Goal: Information Seeking & Learning: Learn about a topic

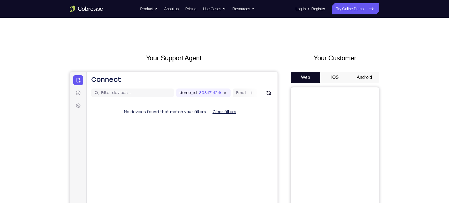
click at [355, 76] on button "Android" at bounding box center [364, 77] width 30 height 11
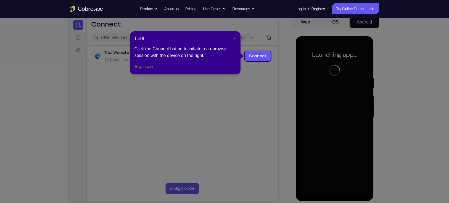
click at [142, 70] on button "Maybe later" at bounding box center [143, 66] width 19 height 7
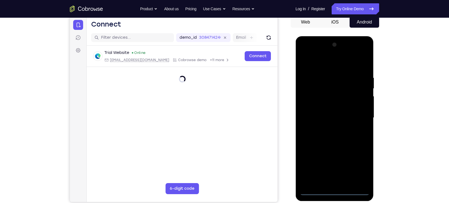
click at [334, 191] on div at bounding box center [334, 117] width 70 height 155
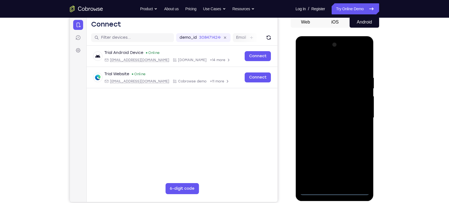
click at [360, 169] on div at bounding box center [334, 117] width 70 height 155
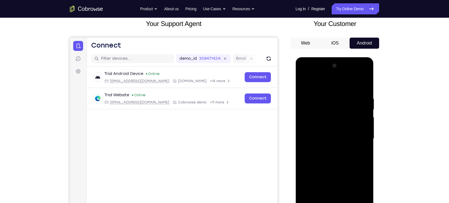
scroll to position [30, 0]
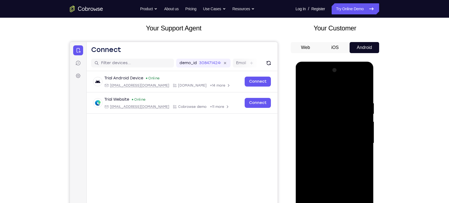
click at [304, 77] on div at bounding box center [334, 143] width 70 height 155
click at [355, 139] on div at bounding box center [334, 143] width 70 height 155
click at [327, 151] on div at bounding box center [334, 143] width 70 height 155
click at [326, 137] on div at bounding box center [334, 143] width 70 height 155
click at [331, 132] on div at bounding box center [334, 143] width 70 height 155
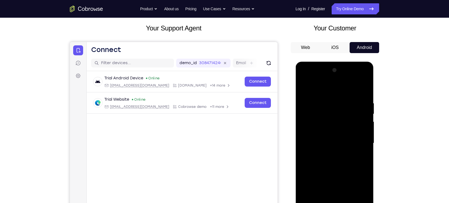
drag, startPoint x: 332, startPoint y: 142, endPoint x: 319, endPoint y: 142, distance: 13.0
click at [319, 142] on div at bounding box center [334, 143] width 70 height 155
click at [327, 140] on div at bounding box center [334, 143] width 70 height 155
click at [332, 155] on div at bounding box center [334, 143] width 70 height 155
click at [362, 149] on div at bounding box center [334, 143] width 70 height 155
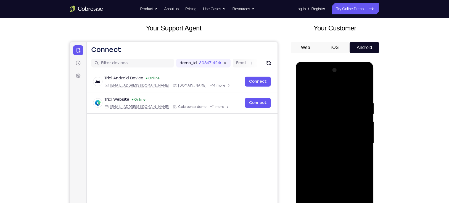
drag, startPoint x: 327, startPoint y: 143, endPoint x: 317, endPoint y: 163, distance: 22.3
click at [317, 163] on div at bounding box center [334, 143] width 70 height 155
click at [329, 151] on div at bounding box center [334, 143] width 70 height 155
click at [316, 140] on div at bounding box center [334, 143] width 70 height 155
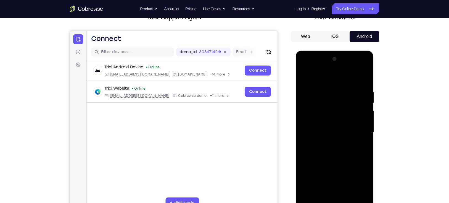
click at [324, 145] on div at bounding box center [334, 132] width 70 height 155
drag, startPoint x: 324, startPoint y: 145, endPoint x: 322, endPoint y: 140, distance: 4.8
click at [322, 140] on div at bounding box center [334, 132] width 70 height 155
click at [320, 105] on div at bounding box center [334, 132] width 70 height 155
click at [326, 116] on div at bounding box center [334, 132] width 70 height 155
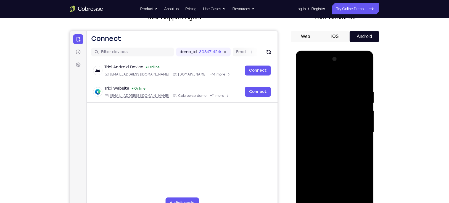
click at [315, 106] on div at bounding box center [334, 132] width 70 height 155
click at [326, 127] on div at bounding box center [334, 132] width 70 height 155
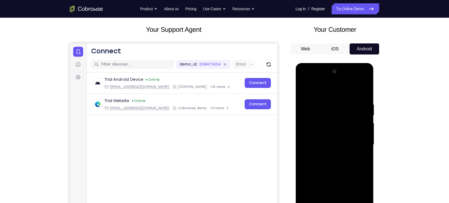
scroll to position [28, 0]
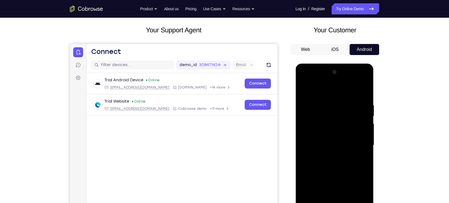
click at [303, 88] on div at bounding box center [334, 145] width 70 height 155
click at [326, 154] on div at bounding box center [334, 145] width 70 height 155
click at [329, 145] on div at bounding box center [334, 145] width 70 height 155
click at [332, 168] on div at bounding box center [334, 145] width 70 height 155
click at [324, 139] on div at bounding box center [334, 145] width 70 height 155
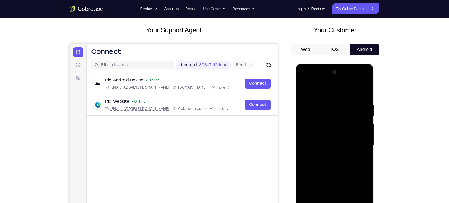
drag, startPoint x: 323, startPoint y: 149, endPoint x: 316, endPoint y: 180, distance: 31.9
click at [316, 180] on div at bounding box center [334, 145] width 70 height 155
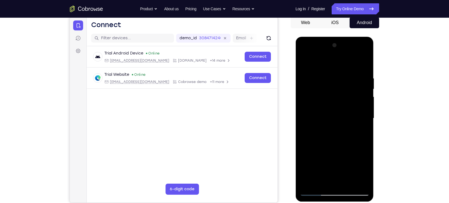
click at [327, 181] on div at bounding box center [334, 118] width 70 height 155
click at [323, 101] on div at bounding box center [334, 118] width 70 height 155
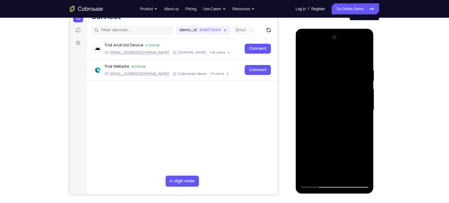
scroll to position [63, 0]
click at [315, 179] on div at bounding box center [334, 110] width 70 height 155
click at [314, 183] on div at bounding box center [334, 110] width 70 height 155
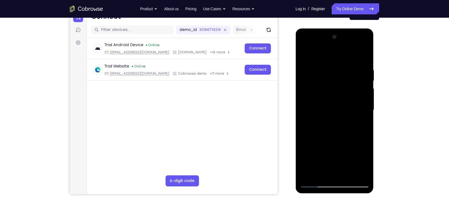
scroll to position [17, 0]
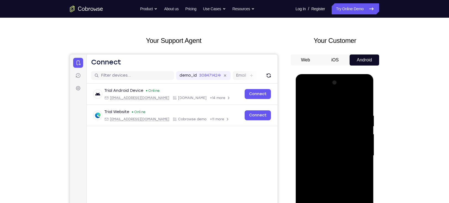
click at [327, 89] on div at bounding box center [334, 155] width 70 height 155
drag, startPoint x: 333, startPoint y: 103, endPoint x: 322, endPoint y: 116, distance: 17.3
click at [322, 116] on div at bounding box center [334, 155] width 70 height 155
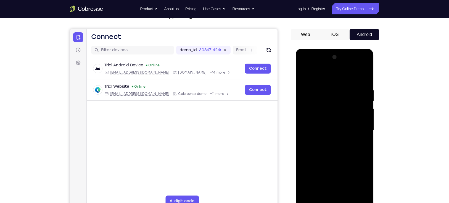
scroll to position [47, 0]
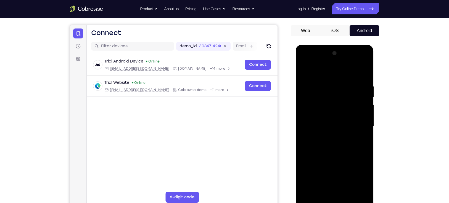
click at [318, 184] on div at bounding box center [334, 126] width 70 height 155
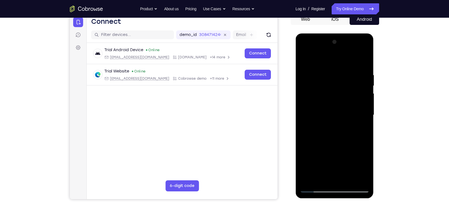
scroll to position [59, 0]
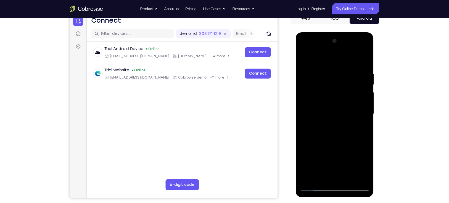
click at [314, 187] on div at bounding box center [334, 113] width 70 height 155
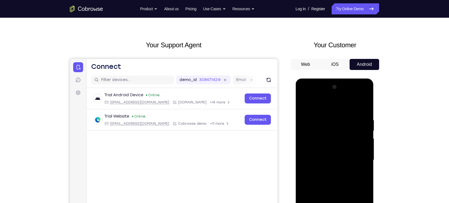
scroll to position [12, 0]
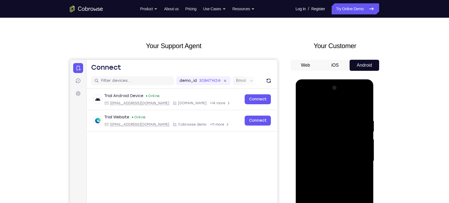
click at [325, 96] on div at bounding box center [334, 160] width 70 height 155
click at [326, 104] on div at bounding box center [334, 160] width 70 height 155
click at [327, 144] on div at bounding box center [334, 160] width 70 height 155
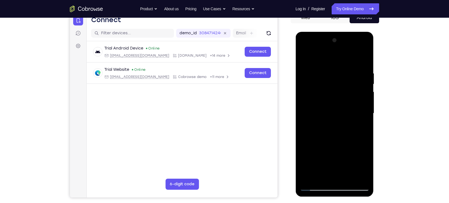
click at [316, 187] on div at bounding box center [334, 113] width 70 height 155
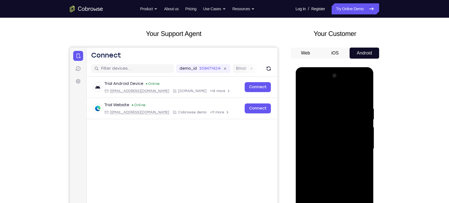
scroll to position [24, 0]
click at [332, 84] on div at bounding box center [334, 148] width 70 height 155
click at [324, 142] on div at bounding box center [334, 148] width 70 height 155
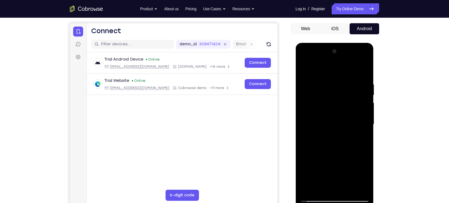
scroll to position [42, 0]
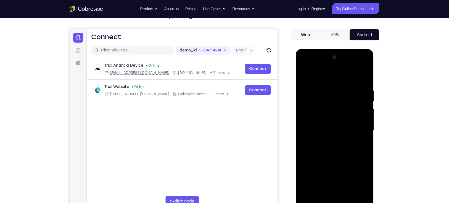
click at [356, 73] on div at bounding box center [334, 130] width 70 height 155
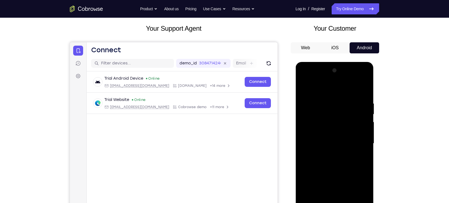
click at [356, 87] on div at bounding box center [334, 143] width 70 height 155
click at [336, 87] on div at bounding box center [334, 143] width 70 height 155
click at [331, 136] on div at bounding box center [334, 143] width 44 height 15
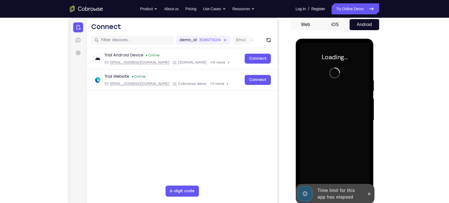
scroll to position [54, 0]
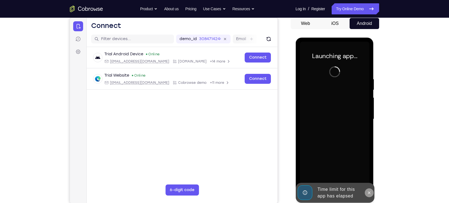
click at [370, 193] on icon at bounding box center [368, 192] width 4 height 4
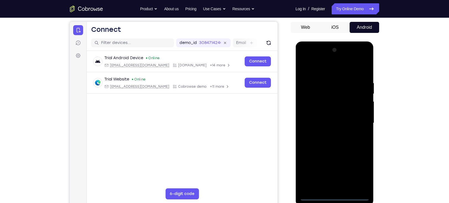
scroll to position [50, 0]
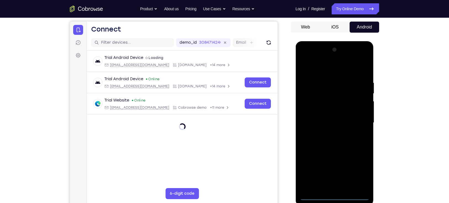
click at [332, 195] on div at bounding box center [334, 122] width 70 height 155
click at [358, 174] on div at bounding box center [334, 122] width 70 height 155
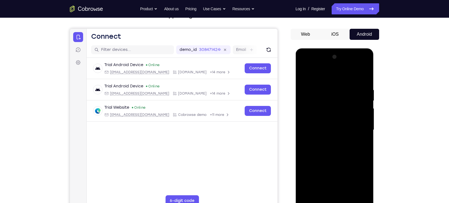
scroll to position [43, 0]
click at [304, 63] on div at bounding box center [334, 130] width 70 height 155
click at [310, 110] on div at bounding box center [334, 130] width 70 height 155
click at [323, 126] on div at bounding box center [334, 130] width 70 height 155
click at [323, 122] on div at bounding box center [334, 130] width 70 height 155
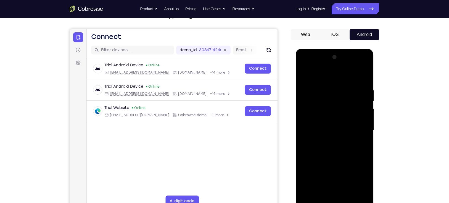
click at [331, 136] on div at bounding box center [334, 130] width 70 height 155
click at [330, 191] on div at bounding box center [334, 130] width 70 height 155
click at [355, 74] on div at bounding box center [334, 130] width 70 height 155
click at [327, 89] on div at bounding box center [334, 130] width 70 height 155
click at [321, 99] on div at bounding box center [334, 130] width 70 height 155
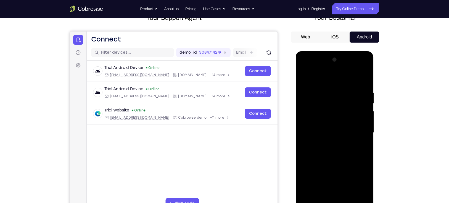
scroll to position [41, 0]
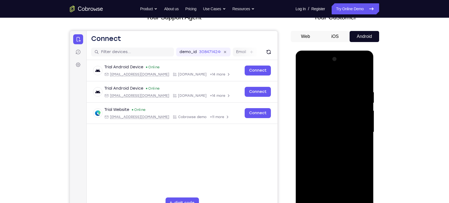
click at [310, 125] on div at bounding box center [334, 132] width 70 height 155
click at [304, 196] on div at bounding box center [334, 132] width 70 height 155
click at [304, 77] on div at bounding box center [334, 132] width 70 height 155
drag, startPoint x: 337, startPoint y: 172, endPoint x: 312, endPoint y: 85, distance: 91.2
click at [312, 85] on div at bounding box center [334, 132] width 70 height 155
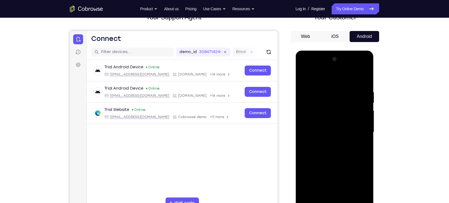
drag, startPoint x: 328, startPoint y: 165, endPoint x: 320, endPoint y: 109, distance: 56.1
click at [320, 109] on div at bounding box center [334, 132] width 70 height 155
click at [323, 149] on div at bounding box center [334, 132] width 70 height 155
click at [301, 75] on div at bounding box center [334, 132] width 70 height 155
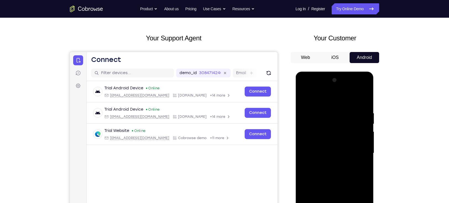
scroll to position [15, 0]
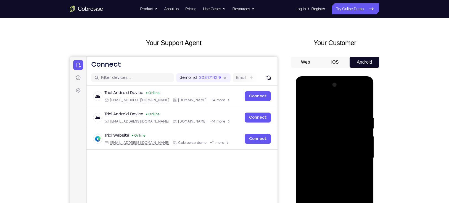
drag, startPoint x: 321, startPoint y: 116, endPoint x: 331, endPoint y: 205, distance: 89.9
click at [331, 202] on div at bounding box center [334, 157] width 70 height 155
drag, startPoint x: 330, startPoint y: 130, endPoint x: 348, endPoint y: 213, distance: 84.7
click at [348, 202] on div at bounding box center [334, 157] width 70 height 155
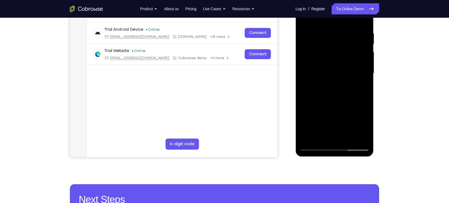
scroll to position [100, 0]
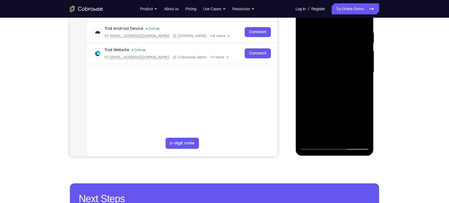
click at [312, 143] on div at bounding box center [334, 72] width 70 height 155
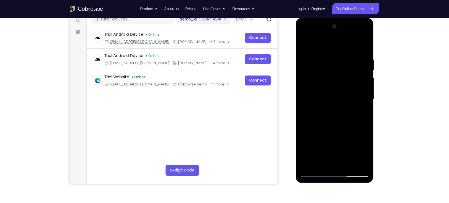
scroll to position [72, 0]
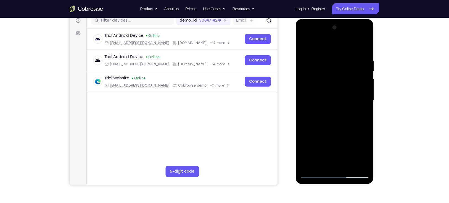
click at [315, 172] on div at bounding box center [334, 100] width 70 height 155
click at [314, 173] on div at bounding box center [334, 100] width 70 height 155
click at [357, 46] on div at bounding box center [334, 100] width 70 height 155
click at [324, 59] on div at bounding box center [334, 100] width 70 height 155
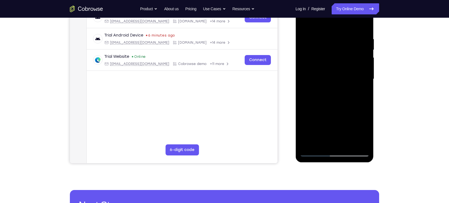
scroll to position [94, 0]
drag, startPoint x: 348, startPoint y: 121, endPoint x: 329, endPoint y: 59, distance: 64.2
click at [329, 59] on div at bounding box center [334, 78] width 70 height 155
drag, startPoint x: 354, startPoint y: 65, endPoint x: 295, endPoint y: 59, distance: 59.1
click at [295, 59] on div at bounding box center [334, 79] width 78 height 164
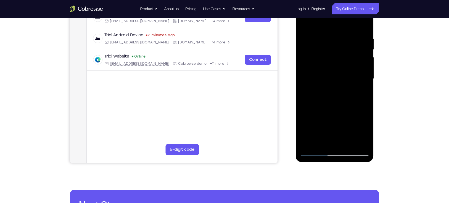
drag, startPoint x: 361, startPoint y: 62, endPoint x: 308, endPoint y: 59, distance: 53.6
click at [308, 59] on div at bounding box center [334, 78] width 70 height 155
drag, startPoint x: 355, startPoint y: 60, endPoint x: 307, endPoint y: 59, distance: 48.9
click at [307, 59] on div at bounding box center [334, 78] width 70 height 155
click at [334, 58] on div at bounding box center [334, 78] width 70 height 155
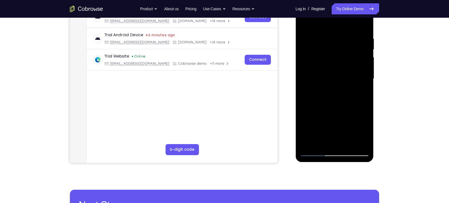
click at [315, 64] on div at bounding box center [334, 78] width 70 height 155
click at [315, 150] on div at bounding box center [334, 78] width 70 height 155
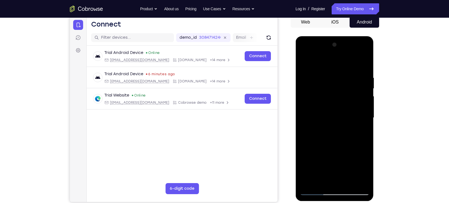
scroll to position [55, 0]
click at [316, 191] on div at bounding box center [334, 117] width 70 height 155
drag, startPoint x: 331, startPoint y: 172, endPoint x: 322, endPoint y: 81, distance: 91.5
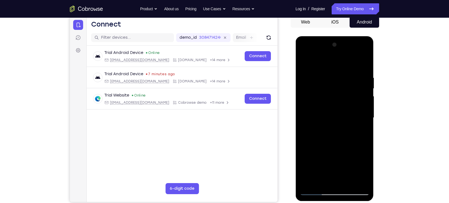
click at [322, 81] on div at bounding box center [334, 117] width 70 height 155
drag, startPoint x: 327, startPoint y: 140, endPoint x: 321, endPoint y: 17, distance: 123.2
click at [321, 36] on html "Online web based iOS Simulators and Android Emulators. Run iPhone, iPad, Mobile…" at bounding box center [334, 119] width 79 height 166
drag, startPoint x: 327, startPoint y: 136, endPoint x: 345, endPoint y: 238, distance: 102.8
click at [345, 202] on html "Online web based iOS Simulators and Android Emulators. Run iPhone, iPad, Mobile…" at bounding box center [334, 119] width 79 height 166
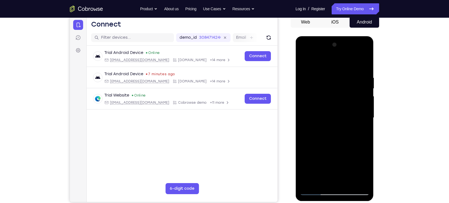
click at [350, 67] on div at bounding box center [334, 117] width 70 height 155
click at [323, 90] on div at bounding box center [334, 117] width 70 height 155
click at [320, 110] on div at bounding box center [334, 117] width 70 height 155
drag, startPoint x: 341, startPoint y: 148, endPoint x: 336, endPoint y: 67, distance: 81.3
click at [336, 67] on div at bounding box center [334, 117] width 70 height 155
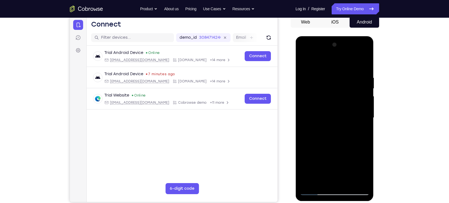
drag, startPoint x: 333, startPoint y: 140, endPoint x: 323, endPoint y: 68, distance: 72.1
click at [323, 68] on div at bounding box center [334, 117] width 70 height 155
drag, startPoint x: 338, startPoint y: 144, endPoint x: 326, endPoint y: 236, distance: 93.1
click at [326, 202] on html "Online web based iOS Simulators and Android Emulators. Run iPhone, iPad, Mobile…" at bounding box center [334, 119] width 79 height 166
click at [314, 191] on div at bounding box center [334, 117] width 70 height 155
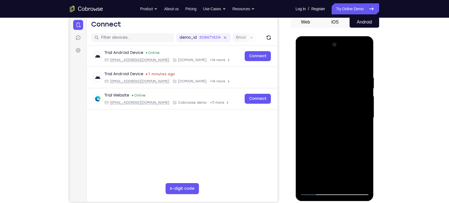
click at [318, 69] on div at bounding box center [334, 117] width 70 height 155
click at [363, 89] on div at bounding box center [334, 117] width 70 height 155
click at [364, 70] on div at bounding box center [334, 117] width 70 height 155
click at [355, 68] on div at bounding box center [334, 117] width 70 height 155
click at [303, 58] on div at bounding box center [334, 117] width 70 height 155
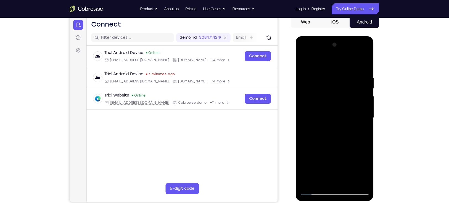
drag, startPoint x: 330, startPoint y: 127, endPoint x: 352, endPoint y: 182, distance: 59.9
click at [352, 182] on div at bounding box center [334, 117] width 70 height 155
click at [316, 191] on div at bounding box center [334, 117] width 70 height 155
drag, startPoint x: 328, startPoint y: 160, endPoint x: 316, endPoint y: 52, distance: 108.8
click at [316, 52] on div at bounding box center [334, 117] width 70 height 155
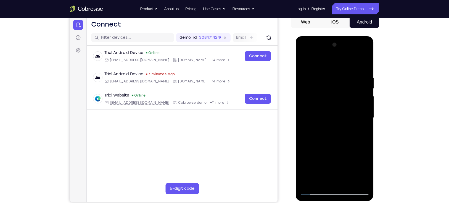
drag, startPoint x: 333, startPoint y: 171, endPoint x: 311, endPoint y: 12, distance: 161.0
click at [311, 36] on html "Online web based iOS Simulators and Android Emulators. Run iPhone, iPad, Mobile…" at bounding box center [334, 119] width 79 height 166
drag, startPoint x: 337, startPoint y: 146, endPoint x: 311, endPoint y: 15, distance: 133.6
click at [311, 36] on html "Online web based iOS Simulators and Android Emulators. Run iPhone, iPad, Mobile…" at bounding box center [334, 119] width 79 height 166
drag, startPoint x: 331, startPoint y: 73, endPoint x: 337, endPoint y: 156, distance: 83.3
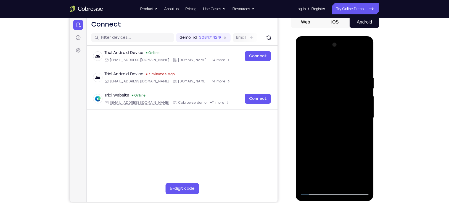
click at [337, 156] on div at bounding box center [334, 117] width 70 height 155
drag, startPoint x: 332, startPoint y: 69, endPoint x: 335, endPoint y: 56, distance: 13.1
click at [335, 56] on div at bounding box center [334, 117] width 70 height 155
drag, startPoint x: 334, startPoint y: 150, endPoint x: 324, endPoint y: 92, distance: 58.8
click at [324, 92] on div at bounding box center [334, 117] width 70 height 155
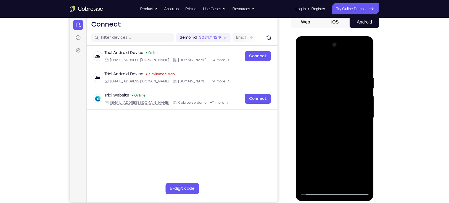
drag, startPoint x: 329, startPoint y: 159, endPoint x: 312, endPoint y: 42, distance: 118.2
click at [312, 42] on div at bounding box center [334, 117] width 70 height 155
drag, startPoint x: 318, startPoint y: 150, endPoint x: 308, endPoint y: 44, distance: 106.4
click at [308, 44] on div at bounding box center [334, 117] width 70 height 155
drag, startPoint x: 320, startPoint y: 157, endPoint x: 298, endPoint y: 1, distance: 157.3
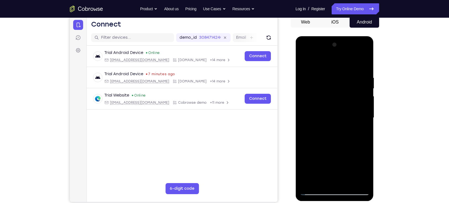
click at [298, 36] on html "Online web based iOS Simulators and Android Emulators. Run iPhone, iPad, Mobile…" at bounding box center [334, 119] width 79 height 166
drag, startPoint x: 326, startPoint y: 124, endPoint x: 310, endPoint y: 18, distance: 107.2
click at [310, 36] on html "Online web based iOS Simulators and Android Emulators. Run iPhone, iPad, Mobile…" at bounding box center [334, 119] width 79 height 166
drag, startPoint x: 327, startPoint y: 149, endPoint x: 315, endPoint y: 81, distance: 69.1
click at [315, 81] on div at bounding box center [334, 117] width 70 height 155
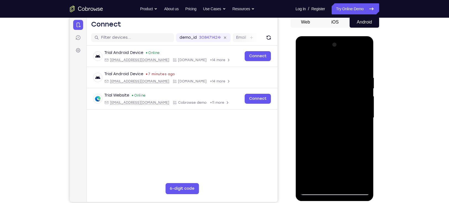
drag, startPoint x: 316, startPoint y: 90, endPoint x: 322, endPoint y: 66, distance: 24.6
click at [322, 66] on div at bounding box center [334, 117] width 70 height 155
drag, startPoint x: 328, startPoint y: 157, endPoint x: 316, endPoint y: 41, distance: 116.4
click at [316, 41] on div at bounding box center [334, 117] width 70 height 155
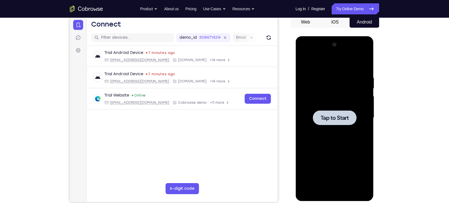
click at [339, 109] on div at bounding box center [334, 117] width 70 height 155
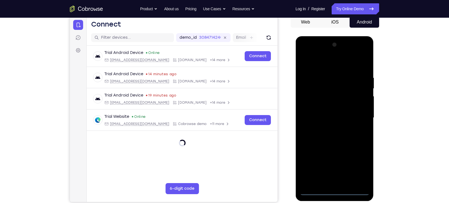
click at [336, 192] on div at bounding box center [334, 117] width 70 height 155
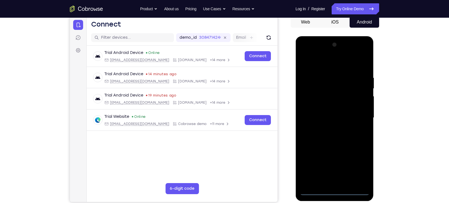
click at [360, 165] on div at bounding box center [334, 117] width 70 height 155
click at [304, 55] on div at bounding box center [334, 117] width 70 height 155
click at [309, 99] on div at bounding box center [334, 117] width 70 height 155
click at [314, 191] on div at bounding box center [334, 117] width 70 height 155
click at [356, 114] on div at bounding box center [334, 117] width 70 height 155
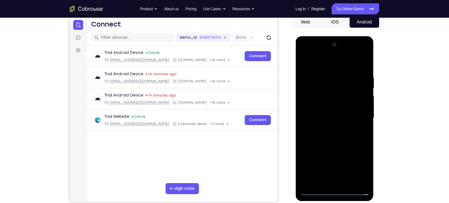
click at [328, 127] on div at bounding box center [334, 117] width 70 height 155
drag, startPoint x: 323, startPoint y: 164, endPoint x: 322, endPoint y: 143, distance: 21.3
click at [322, 143] on div at bounding box center [334, 117] width 70 height 155
drag, startPoint x: 319, startPoint y: 152, endPoint x: 317, endPoint y: 135, distance: 16.9
click at [317, 135] on div at bounding box center [334, 117] width 70 height 155
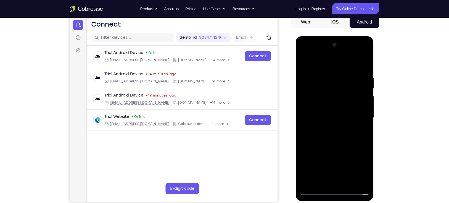
click at [324, 106] on div at bounding box center [334, 117] width 70 height 155
click at [338, 98] on div at bounding box center [334, 117] width 70 height 155
click at [363, 98] on div at bounding box center [334, 117] width 70 height 155
click at [317, 108] on div at bounding box center [334, 117] width 70 height 155
click at [332, 131] on div at bounding box center [334, 117] width 70 height 155
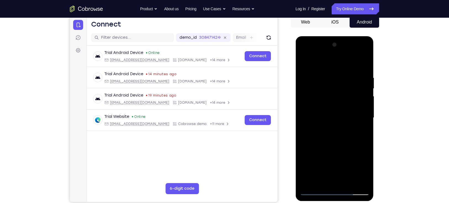
click at [329, 116] on div at bounding box center [334, 117] width 70 height 155
click at [319, 99] on div at bounding box center [334, 117] width 70 height 155
click at [334, 99] on div at bounding box center [334, 117] width 70 height 155
click at [336, 109] on div at bounding box center [334, 117] width 70 height 155
click at [333, 127] on div at bounding box center [334, 117] width 70 height 155
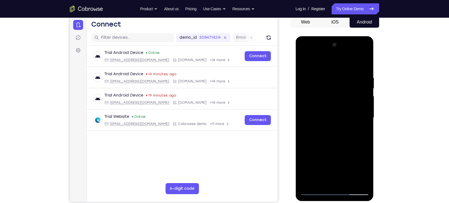
click at [329, 132] on div at bounding box center [334, 117] width 70 height 155
click at [329, 116] on div at bounding box center [334, 117] width 70 height 155
click at [335, 105] on div at bounding box center [334, 117] width 70 height 155
click at [331, 135] on div at bounding box center [334, 117] width 70 height 155
click at [323, 82] on div at bounding box center [334, 117] width 70 height 155
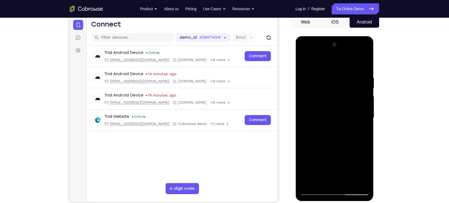
click at [303, 60] on div at bounding box center [334, 117] width 70 height 155
click at [331, 111] on div at bounding box center [334, 117] width 70 height 155
click at [332, 86] on div at bounding box center [334, 117] width 70 height 155
click at [325, 107] on div at bounding box center [334, 117] width 70 height 155
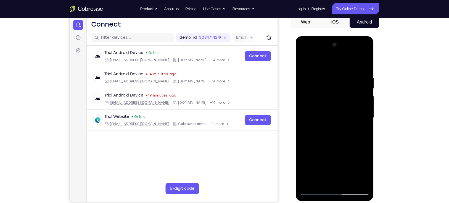
click at [330, 115] on div at bounding box center [334, 117] width 70 height 155
click at [322, 126] on div at bounding box center [334, 117] width 70 height 155
click at [329, 129] on div at bounding box center [334, 117] width 70 height 155
click at [322, 126] on div at bounding box center [334, 117] width 70 height 155
click at [329, 116] on div at bounding box center [334, 117] width 70 height 155
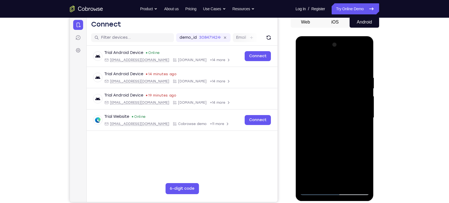
click at [332, 143] on div at bounding box center [334, 117] width 70 height 155
click at [331, 145] on div at bounding box center [334, 117] width 70 height 155
click at [324, 110] on div at bounding box center [334, 117] width 70 height 155
click at [332, 123] on div at bounding box center [334, 117] width 70 height 155
click at [334, 139] on div at bounding box center [334, 117] width 70 height 155
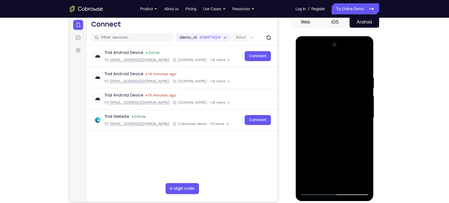
click at [321, 112] on div at bounding box center [334, 117] width 70 height 155
click at [328, 124] on div at bounding box center [334, 117] width 70 height 155
click at [359, 62] on div at bounding box center [334, 117] width 70 height 155
click at [328, 178] on div at bounding box center [334, 117] width 70 height 155
click at [323, 182] on div at bounding box center [334, 117] width 70 height 155
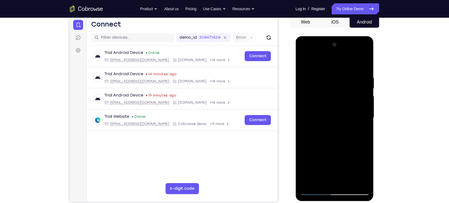
click at [331, 103] on div at bounding box center [334, 117] width 70 height 155
click at [324, 51] on div at bounding box center [334, 117] width 70 height 155
click at [320, 128] on div at bounding box center [334, 117] width 70 height 155
click at [328, 127] on div at bounding box center [334, 117] width 70 height 155
click at [314, 189] on div at bounding box center [334, 117] width 70 height 155
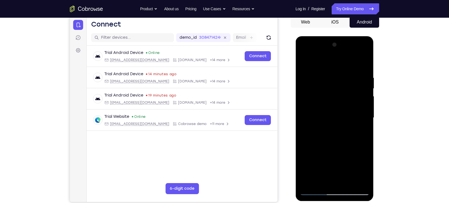
click at [314, 189] on div at bounding box center [334, 117] width 70 height 155
click at [326, 54] on div at bounding box center [334, 117] width 70 height 155
click at [308, 64] on div at bounding box center [334, 117] width 70 height 155
click at [306, 183] on div at bounding box center [334, 117] width 70 height 155
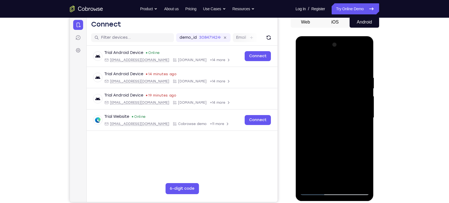
click at [306, 183] on div at bounding box center [334, 117] width 70 height 155
click at [327, 53] on div at bounding box center [334, 117] width 70 height 155
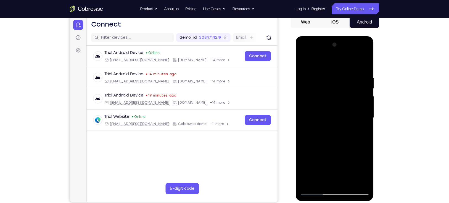
click at [312, 62] on div at bounding box center [334, 117] width 70 height 155
click at [355, 70] on div at bounding box center [334, 117] width 70 height 155
click at [303, 69] on div at bounding box center [334, 117] width 70 height 155
drag, startPoint x: 336, startPoint y: 153, endPoint x: 304, endPoint y: 41, distance: 116.2
click at [304, 41] on div at bounding box center [334, 117] width 70 height 155
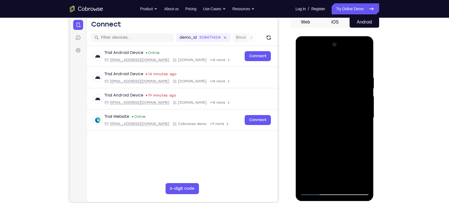
drag, startPoint x: 342, startPoint y: 149, endPoint x: 312, endPoint y: 44, distance: 109.6
click at [312, 44] on div at bounding box center [334, 117] width 70 height 155
drag, startPoint x: 352, startPoint y: 150, endPoint x: 332, endPoint y: 152, distance: 19.7
click at [332, 152] on div at bounding box center [334, 117] width 70 height 155
drag, startPoint x: 328, startPoint y: 93, endPoint x: 337, endPoint y: 150, distance: 58.1
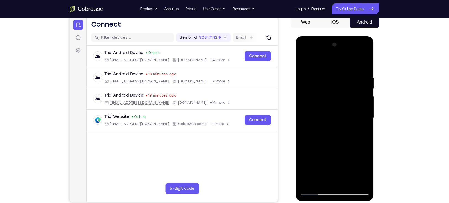
click at [337, 150] on div at bounding box center [334, 117] width 70 height 155
drag, startPoint x: 335, startPoint y: 85, endPoint x: 340, endPoint y: 175, distance: 90.4
click at [340, 175] on div at bounding box center [334, 117] width 70 height 155
drag, startPoint x: 345, startPoint y: 78, endPoint x: 346, endPoint y: 194, distance: 115.6
click at [346, 194] on div at bounding box center [334, 117] width 70 height 155
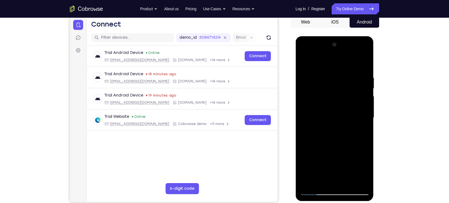
drag, startPoint x: 335, startPoint y: 103, endPoint x: 347, endPoint y: 186, distance: 83.9
click at [347, 186] on div at bounding box center [334, 117] width 70 height 155
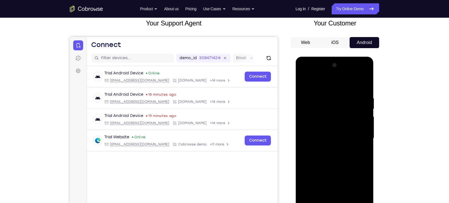
scroll to position [34, 0]
click at [355, 83] on div at bounding box center [334, 138] width 70 height 155
click at [311, 99] on div at bounding box center [334, 138] width 70 height 155
click at [301, 83] on div at bounding box center [334, 138] width 70 height 155
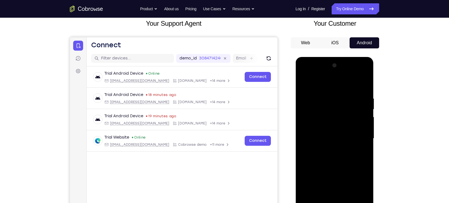
click at [305, 89] on div at bounding box center [334, 138] width 70 height 155
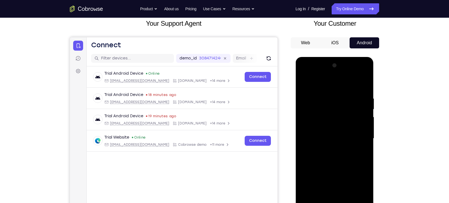
click at [305, 89] on div at bounding box center [334, 138] width 70 height 155
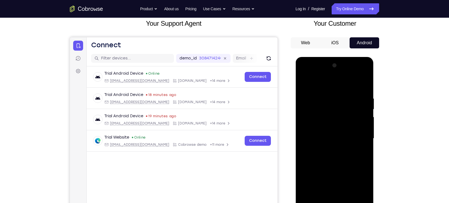
click at [308, 80] on div at bounding box center [334, 138] width 70 height 155
click at [353, 93] on div at bounding box center [334, 138] width 70 height 155
click at [315, 83] on div at bounding box center [334, 138] width 70 height 155
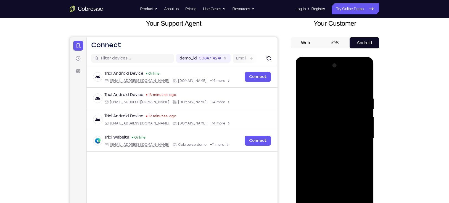
click at [312, 99] on div at bounding box center [334, 138] width 70 height 155
click at [331, 102] on div at bounding box center [334, 138] width 70 height 155
click at [312, 100] on div at bounding box center [334, 138] width 70 height 155
drag, startPoint x: 334, startPoint y: 158, endPoint x: 332, endPoint y: 79, distance: 78.9
click at [332, 79] on div at bounding box center [334, 138] width 70 height 155
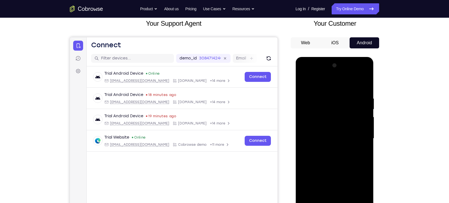
drag, startPoint x: 335, startPoint y: 156, endPoint x: 325, endPoint y: 82, distance: 74.1
click at [325, 82] on div at bounding box center [334, 138] width 70 height 155
drag, startPoint x: 336, startPoint y: 178, endPoint x: 321, endPoint y: 73, distance: 106.5
click at [321, 73] on div at bounding box center [334, 138] width 70 height 155
click at [303, 83] on div at bounding box center [334, 138] width 70 height 155
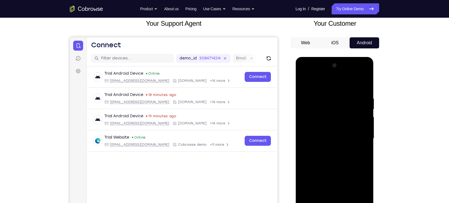
scroll to position [113, 0]
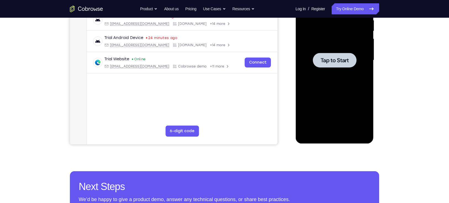
click at [326, 59] on span "Tap to Start" at bounding box center [334, 60] width 28 height 6
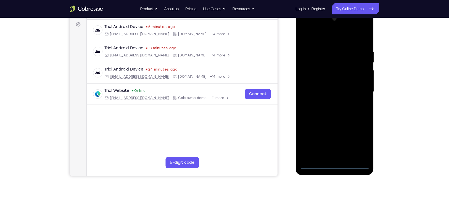
scroll to position [121, 0]
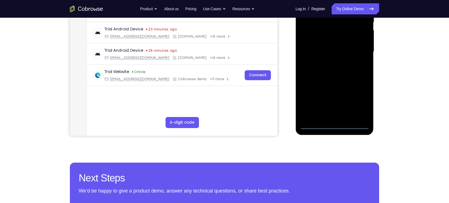
click at [336, 126] on div at bounding box center [334, 51] width 70 height 155
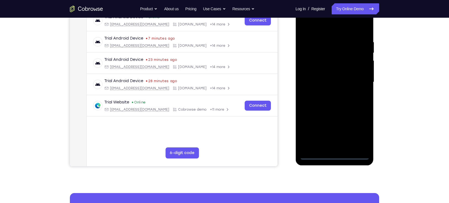
scroll to position [89, 0]
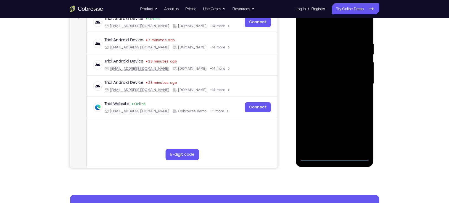
click at [356, 133] on div at bounding box center [334, 83] width 70 height 155
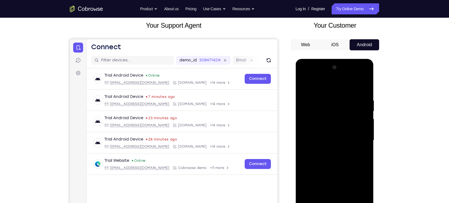
click at [305, 78] on div at bounding box center [334, 140] width 70 height 155
click at [330, 109] on div at bounding box center [334, 140] width 70 height 155
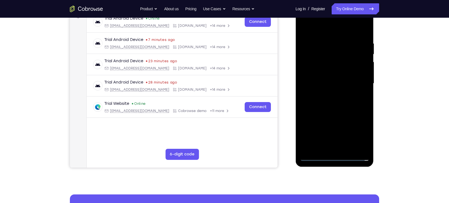
scroll to position [88, 0]
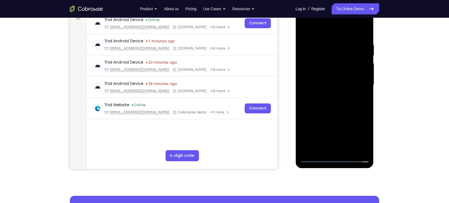
click at [316, 72] on div at bounding box center [334, 84] width 70 height 155
click at [326, 118] on div at bounding box center [334, 84] width 70 height 155
click at [360, 125] on div at bounding box center [334, 84] width 70 height 155
drag, startPoint x: 333, startPoint y: 122, endPoint x: 318, endPoint y: 35, distance: 88.2
click at [318, 35] on div at bounding box center [334, 84] width 70 height 155
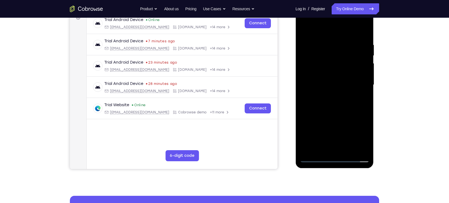
drag, startPoint x: 333, startPoint y: 138, endPoint x: 315, endPoint y: 32, distance: 107.4
click at [315, 32] on div at bounding box center [334, 84] width 70 height 155
drag, startPoint x: 334, startPoint y: 140, endPoint x: 321, endPoint y: 31, distance: 110.1
click at [321, 31] on div at bounding box center [334, 84] width 70 height 155
drag, startPoint x: 325, startPoint y: 142, endPoint x: 313, endPoint y: 23, distance: 120.1
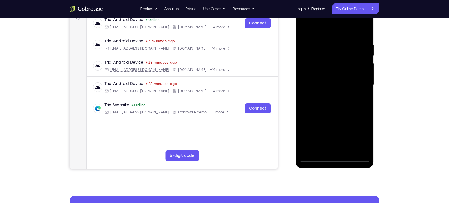
click at [313, 23] on div at bounding box center [334, 84] width 70 height 155
drag, startPoint x: 327, startPoint y: 100, endPoint x: 304, endPoint y: 18, distance: 85.5
click at [304, 18] on div at bounding box center [334, 84] width 70 height 155
drag, startPoint x: 327, startPoint y: 134, endPoint x: 322, endPoint y: 115, distance: 20.4
click at [322, 115] on div at bounding box center [334, 84] width 70 height 155
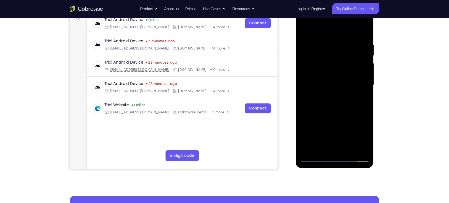
drag, startPoint x: 324, startPoint y: 143, endPoint x: 311, endPoint y: 56, distance: 88.1
click at [311, 56] on div at bounding box center [334, 84] width 70 height 155
drag, startPoint x: 322, startPoint y: 137, endPoint x: 311, endPoint y: 38, distance: 99.1
click at [311, 38] on div at bounding box center [334, 84] width 70 height 155
drag, startPoint x: 333, startPoint y: 122, endPoint x: 316, endPoint y: 42, distance: 81.6
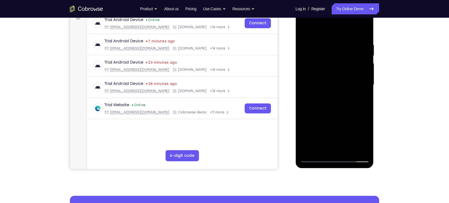
click at [316, 42] on div at bounding box center [334, 84] width 70 height 155
drag, startPoint x: 335, startPoint y: 150, endPoint x: 312, endPoint y: 44, distance: 108.5
click at [312, 44] on div at bounding box center [334, 84] width 70 height 155
drag, startPoint x: 339, startPoint y: 134, endPoint x: 320, endPoint y: 30, distance: 105.5
click at [320, 30] on div at bounding box center [334, 84] width 70 height 155
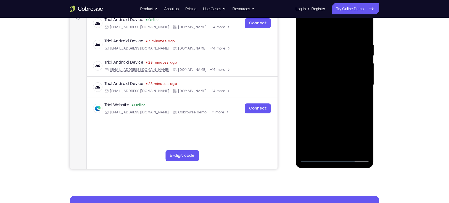
drag, startPoint x: 330, startPoint y: 111, endPoint x: 306, endPoint y: 14, distance: 99.6
click at [306, 14] on div at bounding box center [334, 84] width 70 height 155
drag, startPoint x: 327, startPoint y: 128, endPoint x: 307, endPoint y: 19, distance: 110.6
click at [307, 19] on div at bounding box center [334, 84] width 70 height 155
drag, startPoint x: 334, startPoint y: 134, endPoint x: 313, endPoint y: 20, distance: 116.2
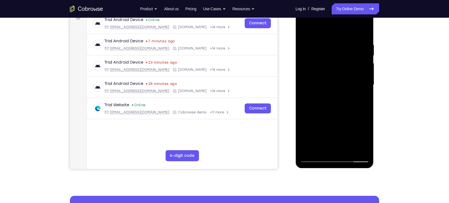
click at [313, 20] on div at bounding box center [334, 84] width 70 height 155
drag, startPoint x: 335, startPoint y: 115, endPoint x: 323, endPoint y: 29, distance: 86.7
click at [323, 29] on div at bounding box center [334, 84] width 70 height 155
drag, startPoint x: 328, startPoint y: 62, endPoint x: 345, endPoint y: 131, distance: 70.3
click at [345, 131] on div at bounding box center [334, 84] width 70 height 155
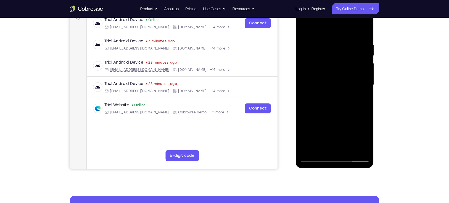
drag, startPoint x: 336, startPoint y: 55, endPoint x: 337, endPoint y: 94, distance: 38.9
click at [337, 94] on div at bounding box center [334, 84] width 70 height 155
drag, startPoint x: 331, startPoint y: 48, endPoint x: 336, endPoint y: 73, distance: 25.0
click at [336, 73] on div at bounding box center [334, 84] width 70 height 155
click at [336, 70] on div at bounding box center [334, 84] width 70 height 155
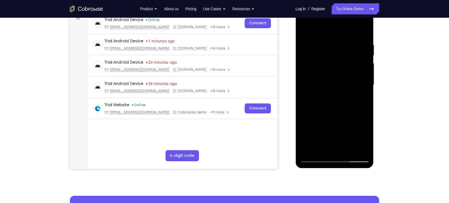
click at [334, 81] on div at bounding box center [334, 84] width 70 height 155
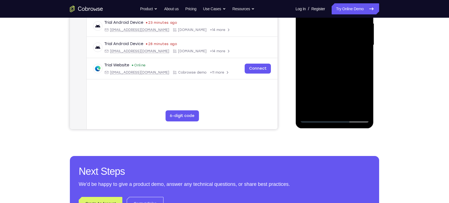
scroll to position [129, 0]
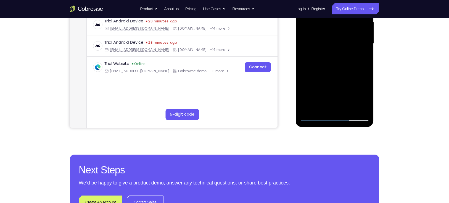
drag, startPoint x: 332, startPoint y: 92, endPoint x: 321, endPoint y: 41, distance: 52.2
click at [321, 41] on div at bounding box center [334, 43] width 70 height 155
drag, startPoint x: 341, startPoint y: 103, endPoint x: 327, endPoint y: 47, distance: 58.1
click at [327, 47] on div at bounding box center [334, 43] width 70 height 155
drag, startPoint x: 324, startPoint y: 83, endPoint x: 305, endPoint y: 26, distance: 59.9
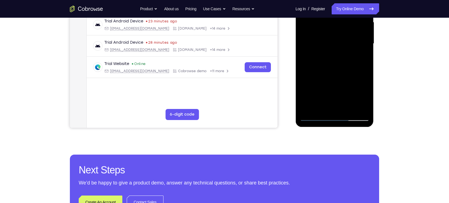
click at [305, 26] on div at bounding box center [334, 43] width 70 height 155
drag, startPoint x: 332, startPoint y: 97, endPoint x: 318, endPoint y: 58, distance: 41.4
click at [318, 58] on div at bounding box center [334, 43] width 70 height 155
drag, startPoint x: 326, startPoint y: 102, endPoint x: 316, endPoint y: 51, distance: 51.7
click at [316, 51] on div at bounding box center [334, 43] width 70 height 155
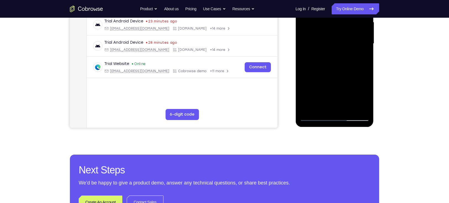
drag, startPoint x: 329, startPoint y: 83, endPoint x: 321, endPoint y: 43, distance: 40.4
click at [321, 43] on div at bounding box center [334, 43] width 70 height 155
drag, startPoint x: 329, startPoint y: 98, endPoint x: 322, endPoint y: 71, distance: 27.6
click at [322, 71] on div at bounding box center [334, 43] width 70 height 155
drag, startPoint x: 332, startPoint y: 105, endPoint x: 326, endPoint y: 47, distance: 58.0
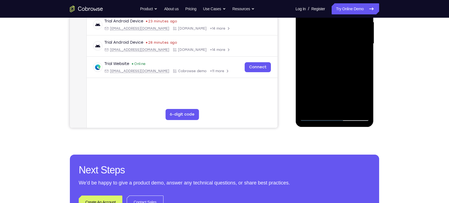
click at [326, 47] on div at bounding box center [334, 43] width 70 height 155
drag, startPoint x: 336, startPoint y: 67, endPoint x: 342, endPoint y: 120, distance: 53.9
click at [342, 120] on div at bounding box center [334, 43] width 70 height 155
drag, startPoint x: 331, startPoint y: 105, endPoint x: 317, endPoint y: 32, distance: 73.9
click at [317, 32] on div at bounding box center [334, 43] width 70 height 155
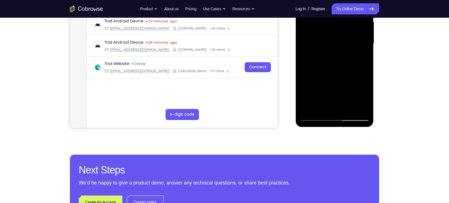
drag, startPoint x: 331, startPoint y: 101, endPoint x: 313, endPoint y: 31, distance: 72.7
click at [313, 31] on div at bounding box center [334, 43] width 70 height 155
drag, startPoint x: 327, startPoint y: 79, endPoint x: 314, endPoint y: 15, distance: 65.0
click at [314, 15] on div at bounding box center [334, 43] width 70 height 155
drag, startPoint x: 321, startPoint y: 72, endPoint x: 315, endPoint y: 50, distance: 22.7
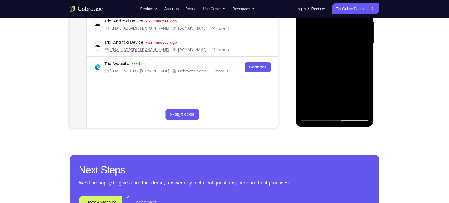
click at [315, 50] on div at bounding box center [334, 43] width 70 height 155
drag, startPoint x: 337, startPoint y: 62, endPoint x: 343, endPoint y: 111, distance: 49.7
click at [343, 111] on div at bounding box center [334, 43] width 70 height 155
drag, startPoint x: 335, startPoint y: 54, endPoint x: 346, endPoint y: 130, distance: 76.7
click at [346, 128] on html "Online web based iOS Simulators and Android Emulators. Run iPhone, iPad, Mobile…" at bounding box center [334, 45] width 79 height 166
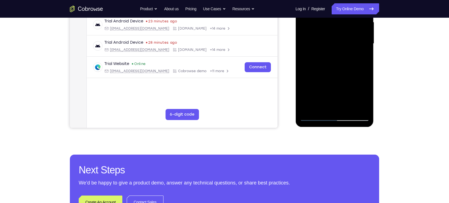
drag, startPoint x: 331, startPoint y: 48, endPoint x: 334, endPoint y: 103, distance: 54.7
click at [334, 103] on div at bounding box center [334, 43] width 70 height 155
click at [329, 52] on div at bounding box center [334, 43] width 70 height 155
drag, startPoint x: 332, startPoint y: 97, endPoint x: 321, endPoint y: 21, distance: 76.7
click at [321, 21] on div at bounding box center [334, 43] width 70 height 155
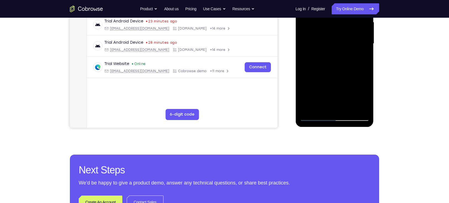
drag, startPoint x: 332, startPoint y: 99, endPoint x: 319, endPoint y: 18, distance: 81.2
click at [319, 18] on div at bounding box center [334, 43] width 70 height 155
drag, startPoint x: 333, startPoint y: 101, endPoint x: 327, endPoint y: 34, distance: 67.3
click at [327, 34] on div at bounding box center [334, 43] width 70 height 155
drag, startPoint x: 321, startPoint y: 101, endPoint x: 314, endPoint y: 49, distance: 53.1
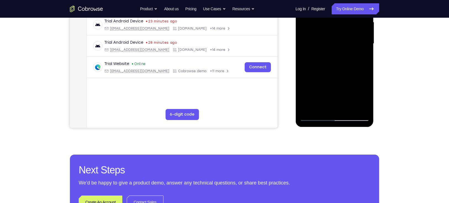
click at [314, 49] on div at bounding box center [334, 43] width 70 height 155
drag, startPoint x: 326, startPoint y: 89, endPoint x: 315, endPoint y: 39, distance: 51.6
click at [315, 39] on div at bounding box center [334, 43] width 70 height 155
drag, startPoint x: 326, startPoint y: 85, endPoint x: 323, endPoint y: 55, distance: 30.8
click at [323, 55] on div at bounding box center [334, 43] width 70 height 155
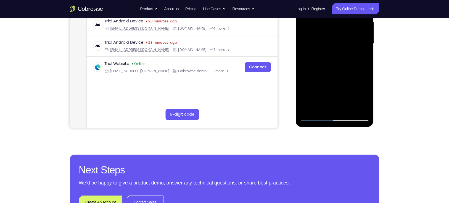
drag, startPoint x: 326, startPoint y: 102, endPoint x: 313, endPoint y: 46, distance: 57.4
click at [313, 46] on div at bounding box center [334, 43] width 70 height 155
drag, startPoint x: 317, startPoint y: 95, endPoint x: 313, endPoint y: 44, distance: 51.4
click at [313, 44] on div at bounding box center [334, 43] width 70 height 155
drag, startPoint x: 324, startPoint y: 101, endPoint x: 320, endPoint y: 33, distance: 68.0
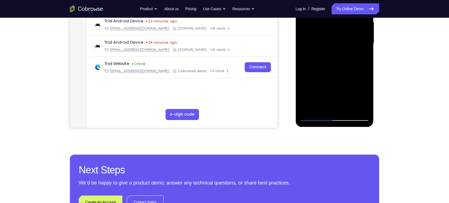
click at [320, 33] on div at bounding box center [334, 43] width 70 height 155
drag, startPoint x: 331, startPoint y: 104, endPoint x: 315, endPoint y: 25, distance: 80.5
click at [315, 25] on div at bounding box center [334, 43] width 70 height 155
drag, startPoint x: 330, startPoint y: 95, endPoint x: 328, endPoint y: 49, distance: 46.1
click at [328, 49] on div at bounding box center [334, 43] width 70 height 155
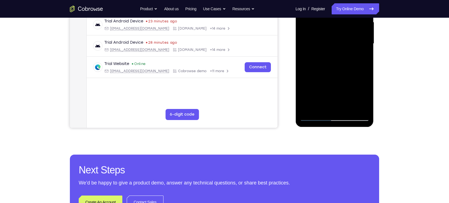
drag, startPoint x: 328, startPoint y: 98, endPoint x: 314, endPoint y: 26, distance: 72.9
click at [314, 26] on div at bounding box center [334, 43] width 70 height 155
drag, startPoint x: 329, startPoint y: 99, endPoint x: 315, endPoint y: 31, distance: 69.6
click at [315, 31] on div at bounding box center [334, 43] width 70 height 155
drag, startPoint x: 334, startPoint y: 32, endPoint x: 334, endPoint y: 66, distance: 33.9
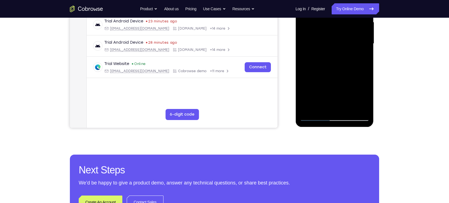
click at [334, 66] on div at bounding box center [334, 43] width 70 height 155
drag, startPoint x: 332, startPoint y: 68, endPoint x: 332, endPoint y: 57, distance: 11.6
click at [332, 57] on div at bounding box center [334, 43] width 70 height 155
drag, startPoint x: 337, startPoint y: 89, endPoint x: 332, endPoint y: 51, distance: 38.6
click at [332, 51] on div at bounding box center [334, 43] width 70 height 155
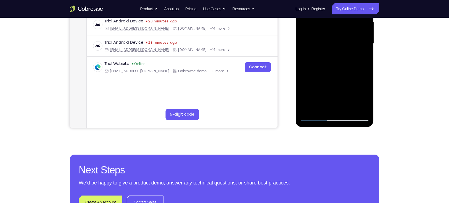
drag, startPoint x: 334, startPoint y: 105, endPoint x: 319, endPoint y: 37, distance: 69.5
click at [319, 37] on div at bounding box center [334, 43] width 70 height 155
drag, startPoint x: 330, startPoint y: 106, endPoint x: 320, endPoint y: 54, distance: 52.3
click at [320, 54] on div at bounding box center [334, 43] width 70 height 155
drag, startPoint x: 325, startPoint y: 105, endPoint x: 301, endPoint y: 15, distance: 93.2
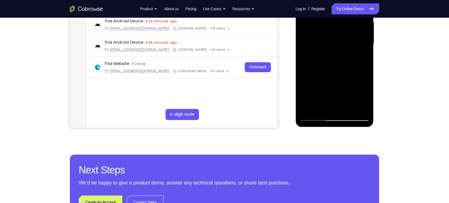
click at [301, 15] on div at bounding box center [334, 43] width 70 height 155
drag, startPoint x: 330, startPoint y: 91, endPoint x: 343, endPoint y: 163, distance: 73.4
click at [343, 128] on html "Online web based iOS Simulators and Android Emulators. Run iPhone, iPad, Mobile…" at bounding box center [334, 45] width 79 height 166
drag, startPoint x: 334, startPoint y: 47, endPoint x: 335, endPoint y: 163, distance: 115.9
click at [335, 128] on html "Online web based iOS Simulators and Android Emulators. Run iPhone, iPad, Mobile…" at bounding box center [334, 45] width 79 height 166
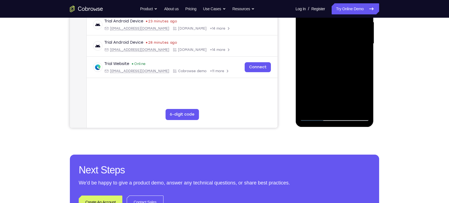
click at [335, 41] on div at bounding box center [334, 43] width 70 height 155
drag, startPoint x: 347, startPoint y: 40, endPoint x: 347, endPoint y: 55, distance: 15.2
click at [347, 55] on div at bounding box center [334, 43] width 70 height 155
drag, startPoint x: 345, startPoint y: 56, endPoint x: 350, endPoint y: 85, distance: 29.0
click at [350, 85] on div at bounding box center [334, 43] width 70 height 155
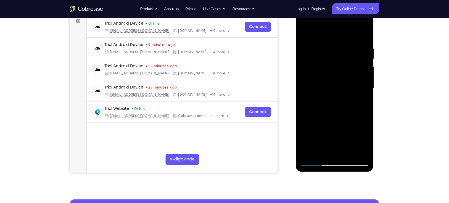
scroll to position [84, 0]
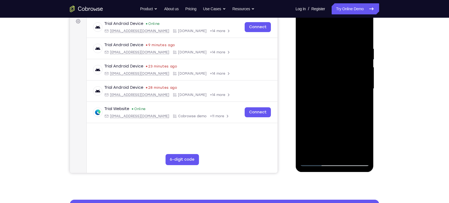
click at [337, 86] on div at bounding box center [334, 88] width 70 height 155
click at [360, 100] on div at bounding box center [334, 88] width 70 height 155
click at [359, 86] on div at bounding box center [334, 88] width 70 height 155
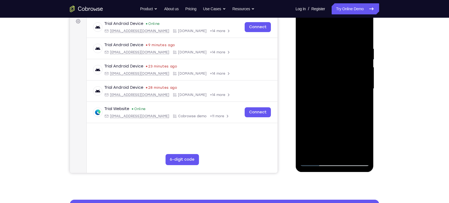
click at [359, 86] on div at bounding box center [334, 88] width 70 height 155
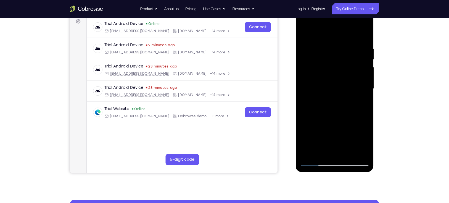
click at [359, 86] on div at bounding box center [334, 88] width 70 height 155
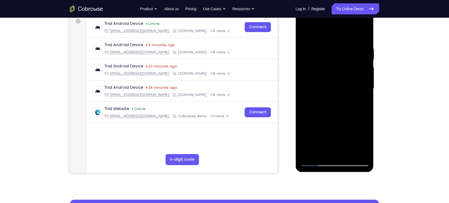
click at [359, 86] on div at bounding box center [334, 88] width 70 height 155
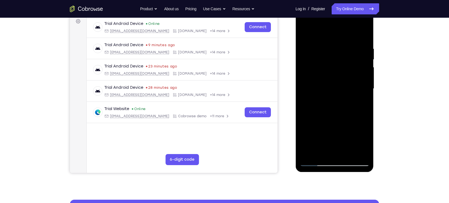
click at [359, 86] on div at bounding box center [334, 88] width 70 height 155
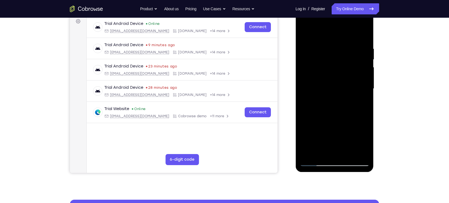
click at [359, 86] on div at bounding box center [334, 88] width 70 height 155
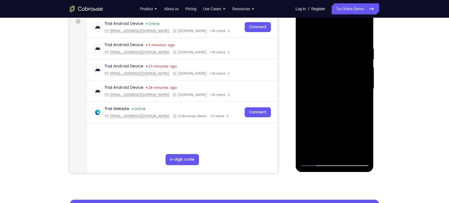
click at [359, 86] on div at bounding box center [334, 88] width 70 height 155
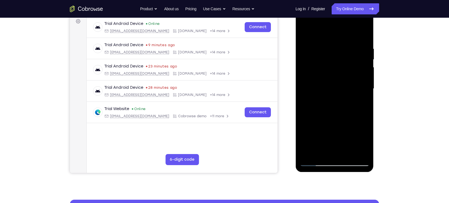
click at [359, 86] on div at bounding box center [334, 88] width 70 height 155
click at [352, 82] on div at bounding box center [334, 88] width 70 height 155
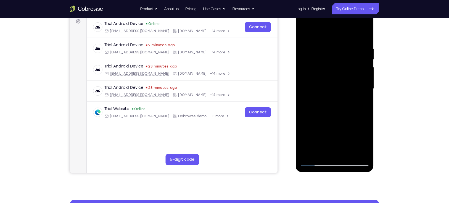
click at [352, 82] on div at bounding box center [334, 88] width 70 height 155
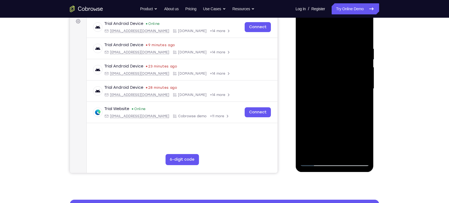
click at [352, 82] on div at bounding box center [334, 88] width 70 height 155
click at [359, 84] on div at bounding box center [334, 88] width 70 height 155
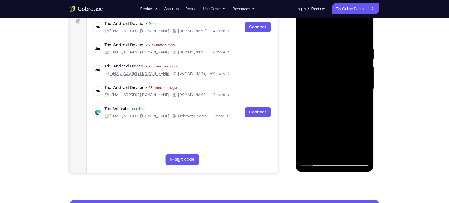
click at [359, 84] on div at bounding box center [334, 88] width 70 height 155
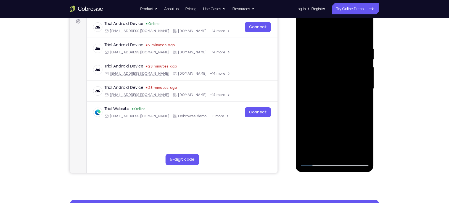
click at [359, 84] on div at bounding box center [334, 88] width 70 height 155
click at [308, 86] on div at bounding box center [334, 88] width 70 height 155
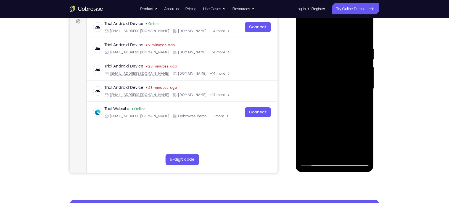
click at [308, 86] on div at bounding box center [334, 88] width 70 height 155
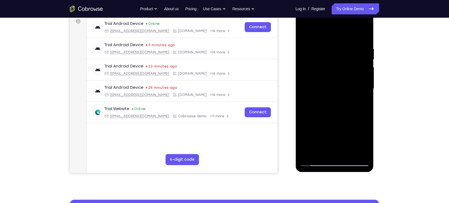
click at [308, 86] on div at bounding box center [334, 88] width 70 height 155
click at [306, 87] on div at bounding box center [334, 88] width 70 height 155
click at [361, 83] on div at bounding box center [334, 88] width 70 height 155
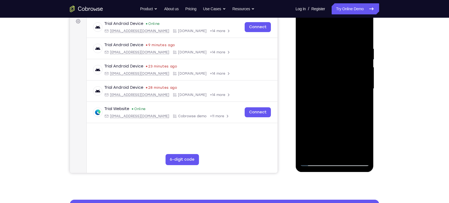
click at [361, 83] on div at bounding box center [334, 88] width 70 height 155
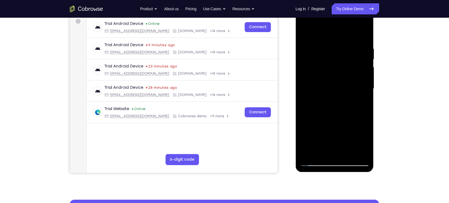
click at [361, 83] on div at bounding box center [334, 88] width 70 height 155
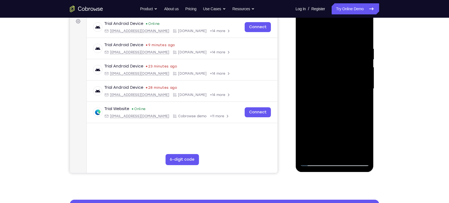
click at [361, 83] on div at bounding box center [334, 88] width 70 height 155
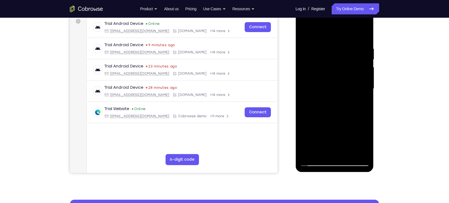
click at [361, 83] on div at bounding box center [334, 88] width 70 height 155
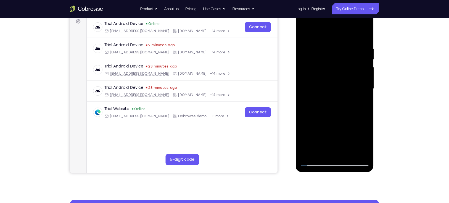
click at [361, 83] on div at bounding box center [334, 88] width 70 height 155
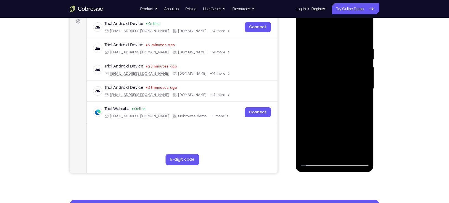
click at [361, 83] on div at bounding box center [334, 88] width 70 height 155
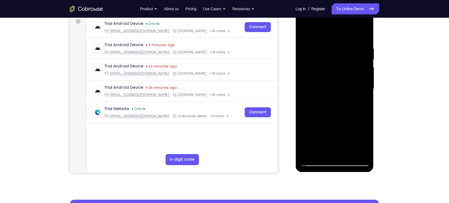
click at [361, 83] on div at bounding box center [334, 88] width 70 height 155
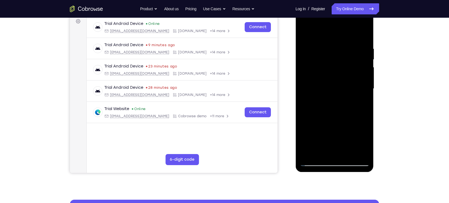
drag, startPoint x: 357, startPoint y: 111, endPoint x: 334, endPoint y: 46, distance: 69.5
click at [334, 46] on div at bounding box center [334, 88] width 70 height 155
drag, startPoint x: 338, startPoint y: 107, endPoint x: 300, endPoint y: 44, distance: 73.9
click at [300, 44] on div at bounding box center [334, 88] width 70 height 155
drag, startPoint x: 325, startPoint y: 115, endPoint x: 299, endPoint y: 44, distance: 75.6
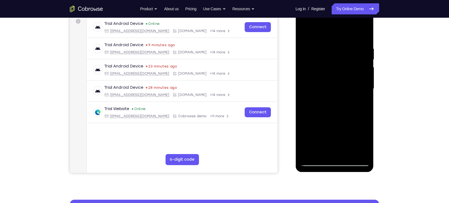
click at [299, 44] on div at bounding box center [334, 89] width 78 height 164
drag, startPoint x: 324, startPoint y: 107, endPoint x: 319, endPoint y: 45, distance: 62.8
click at [319, 45] on div at bounding box center [334, 88] width 70 height 155
drag, startPoint x: 328, startPoint y: 116, endPoint x: 307, endPoint y: 44, distance: 75.3
click at [307, 44] on div at bounding box center [334, 88] width 70 height 155
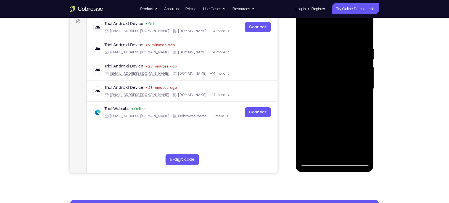
drag, startPoint x: 327, startPoint y: 93, endPoint x: 324, endPoint y: 78, distance: 14.7
click at [324, 78] on div at bounding box center [334, 88] width 70 height 155
drag, startPoint x: 332, startPoint y: 118, endPoint x: 314, endPoint y: 65, distance: 56.5
click at [314, 65] on div at bounding box center [334, 88] width 70 height 155
drag, startPoint x: 335, startPoint y: 127, endPoint x: 326, endPoint y: 69, distance: 58.1
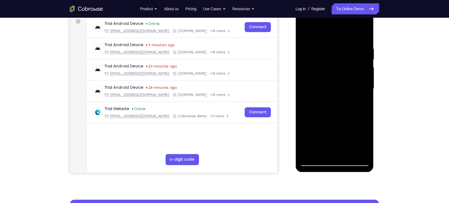
click at [326, 69] on div at bounding box center [334, 88] width 70 height 155
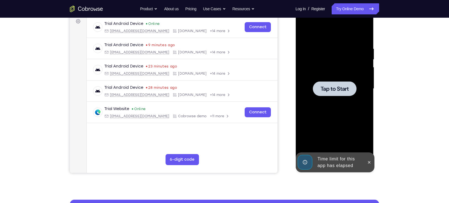
drag, startPoint x: 329, startPoint y: 122, endPoint x: 324, endPoint y: 65, distance: 57.1
click at [324, 65] on div at bounding box center [334, 88] width 70 height 155
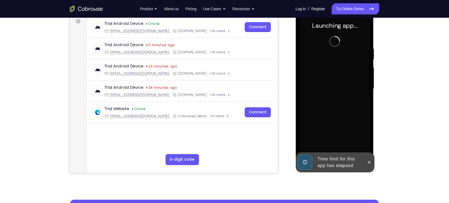
scroll to position [104, 0]
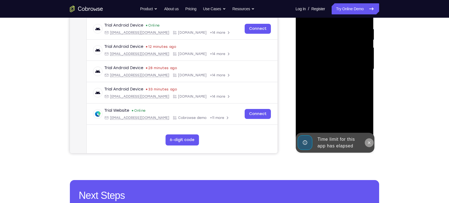
click at [365, 141] on button at bounding box center [368, 142] width 9 height 9
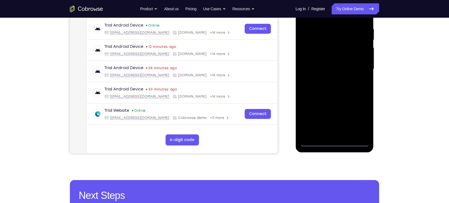
click at [334, 140] on div at bounding box center [334, 69] width 70 height 155
click at [334, 141] on div at bounding box center [334, 69] width 70 height 155
click at [361, 116] on div at bounding box center [334, 69] width 70 height 155
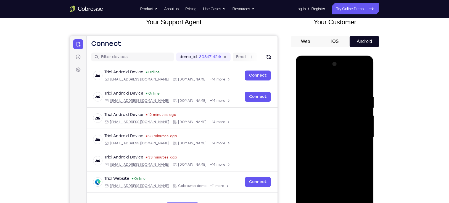
scroll to position [35, 0]
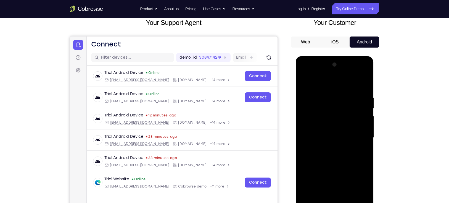
click at [303, 73] on div at bounding box center [334, 137] width 70 height 155
click at [329, 107] on div at bounding box center [334, 137] width 70 height 155
click at [316, 127] on div at bounding box center [334, 137] width 70 height 155
click at [327, 121] on div at bounding box center [334, 137] width 70 height 155
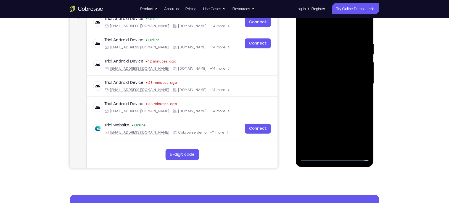
scroll to position [89, 0]
click at [334, 118] on div at bounding box center [334, 83] width 70 height 155
click at [361, 124] on div at bounding box center [334, 83] width 70 height 155
drag, startPoint x: 341, startPoint y: 126, endPoint x: 330, endPoint y: 95, distance: 32.4
click at [330, 95] on div at bounding box center [334, 83] width 70 height 155
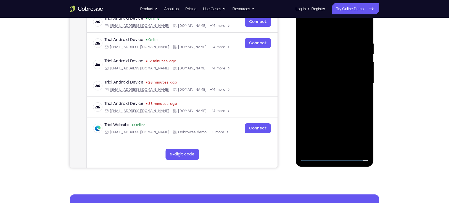
drag, startPoint x: 333, startPoint y: 132, endPoint x: 309, endPoint y: 56, distance: 78.9
click at [309, 56] on div at bounding box center [334, 83] width 70 height 155
drag, startPoint x: 332, startPoint y: 127, endPoint x: 308, endPoint y: 38, distance: 92.2
click at [308, 38] on div at bounding box center [334, 83] width 70 height 155
drag, startPoint x: 335, startPoint y: 126, endPoint x: 330, endPoint y: 72, distance: 54.9
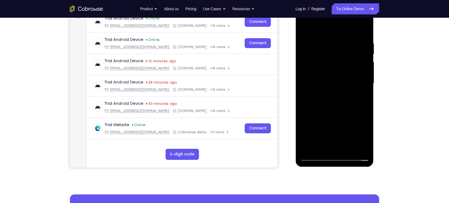
click at [330, 72] on div at bounding box center [334, 83] width 70 height 155
drag, startPoint x: 337, startPoint y: 131, endPoint x: 298, endPoint y: 17, distance: 120.4
click at [298, 17] on div at bounding box center [334, 84] width 78 height 164
drag, startPoint x: 335, startPoint y: 110, endPoint x: 315, endPoint y: 40, distance: 72.9
click at [315, 40] on div at bounding box center [334, 83] width 70 height 155
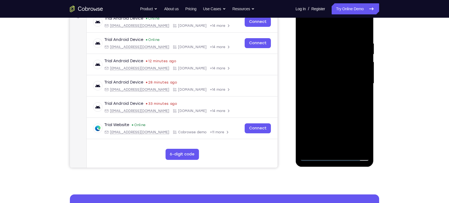
drag, startPoint x: 331, startPoint y: 124, endPoint x: 313, endPoint y: 26, distance: 98.7
click at [313, 26] on div at bounding box center [334, 83] width 70 height 155
drag, startPoint x: 341, startPoint y: 133, endPoint x: 310, endPoint y: 40, distance: 98.0
click at [310, 40] on div at bounding box center [334, 83] width 70 height 155
drag, startPoint x: 330, startPoint y: 51, endPoint x: 341, endPoint y: 126, distance: 76.5
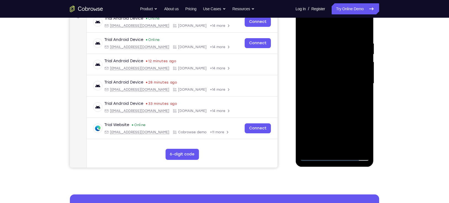
click at [341, 126] on div at bounding box center [334, 83] width 70 height 155
drag, startPoint x: 324, startPoint y: 50, endPoint x: 342, endPoint y: 109, distance: 62.1
click at [342, 109] on div at bounding box center [334, 83] width 70 height 155
drag, startPoint x: 327, startPoint y: 61, endPoint x: 349, endPoint y: 127, distance: 70.2
click at [349, 127] on div at bounding box center [334, 83] width 70 height 155
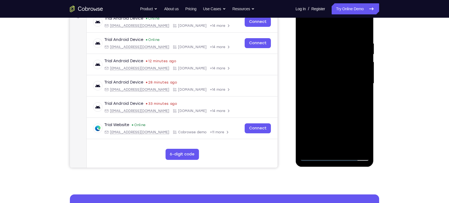
drag, startPoint x: 349, startPoint y: 127, endPoint x: 300, endPoint y: 10, distance: 126.7
click at [300, 10] on div at bounding box center [334, 83] width 70 height 155
drag, startPoint x: 335, startPoint y: 124, endPoint x: 311, endPoint y: 38, distance: 89.0
click at [311, 38] on div at bounding box center [334, 83] width 70 height 155
drag, startPoint x: 343, startPoint y: 119, endPoint x: 323, endPoint y: 56, distance: 66.7
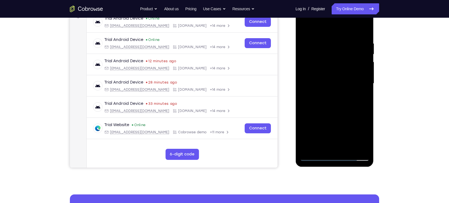
click at [323, 56] on div at bounding box center [334, 83] width 70 height 155
drag, startPoint x: 339, startPoint y: 122, endPoint x: 320, endPoint y: 45, distance: 79.4
click at [320, 45] on div at bounding box center [334, 83] width 70 height 155
drag, startPoint x: 344, startPoint y: 121, endPoint x: 321, endPoint y: 64, distance: 62.0
click at [321, 64] on div at bounding box center [334, 83] width 70 height 155
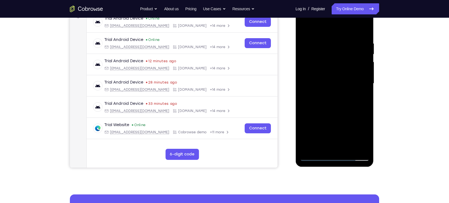
drag, startPoint x: 341, startPoint y: 138, endPoint x: 316, endPoint y: 30, distance: 111.4
click at [316, 30] on div at bounding box center [334, 83] width 70 height 155
drag, startPoint x: 337, startPoint y: 129, endPoint x: 314, endPoint y: 20, distance: 111.0
click at [314, 20] on div at bounding box center [334, 83] width 70 height 155
drag, startPoint x: 344, startPoint y: 142, endPoint x: 323, endPoint y: 51, distance: 92.7
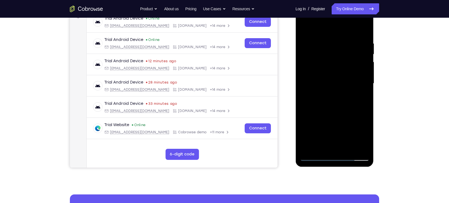
click at [323, 51] on div at bounding box center [334, 83] width 70 height 155
drag, startPoint x: 334, startPoint y: 122, endPoint x: 305, endPoint y: 38, distance: 88.9
click at [305, 38] on div at bounding box center [334, 83] width 70 height 155
drag, startPoint x: 337, startPoint y: 142, endPoint x: 316, endPoint y: 39, distance: 105.4
click at [316, 39] on div at bounding box center [334, 83] width 70 height 155
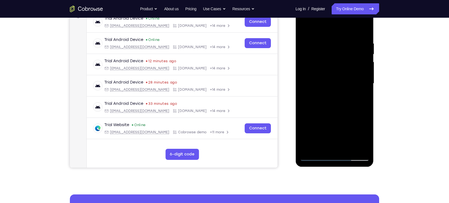
drag, startPoint x: 338, startPoint y: 121, endPoint x: 318, endPoint y: 42, distance: 81.7
click at [318, 42] on div at bounding box center [334, 83] width 70 height 155
drag, startPoint x: 330, startPoint y: 55, endPoint x: 341, endPoint y: 135, distance: 81.3
click at [341, 135] on div at bounding box center [334, 83] width 70 height 155
drag, startPoint x: 329, startPoint y: 61, endPoint x: 348, endPoint y: 129, distance: 70.3
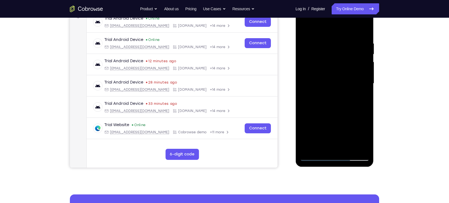
click at [348, 129] on div at bounding box center [334, 83] width 70 height 155
drag, startPoint x: 336, startPoint y: 66, endPoint x: 358, endPoint y: 157, distance: 94.3
click at [358, 157] on div at bounding box center [334, 83] width 70 height 155
click at [340, 57] on div at bounding box center [334, 83] width 70 height 155
click at [333, 79] on div at bounding box center [334, 83] width 70 height 155
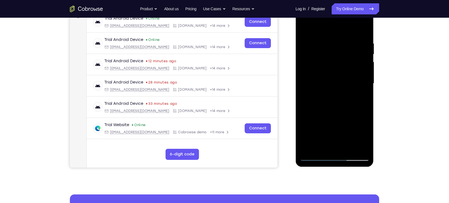
click at [360, 97] on div at bounding box center [334, 83] width 70 height 155
click at [360, 84] on div at bounding box center [334, 83] width 70 height 155
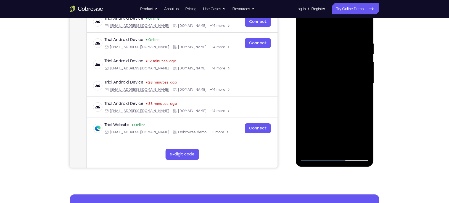
click at [360, 84] on div at bounding box center [334, 83] width 70 height 155
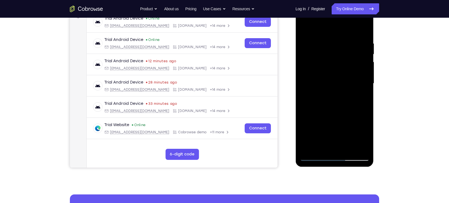
click at [360, 84] on div at bounding box center [334, 83] width 70 height 155
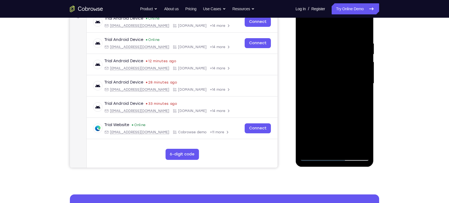
click at [360, 84] on div at bounding box center [334, 83] width 70 height 155
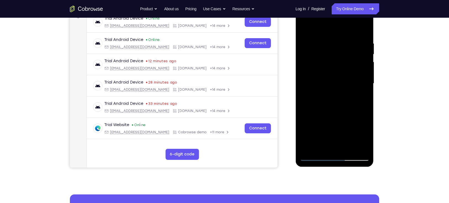
click at [360, 84] on div at bounding box center [334, 83] width 70 height 155
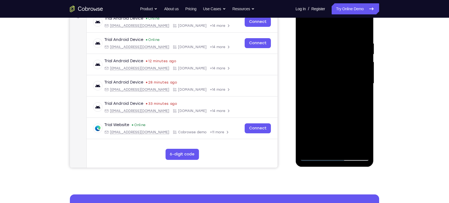
click at [360, 84] on div at bounding box center [334, 83] width 70 height 155
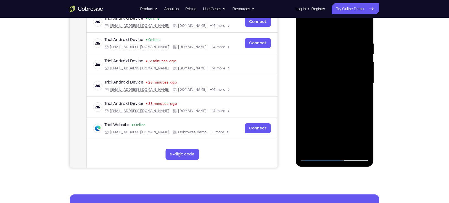
click at [360, 84] on div at bounding box center [334, 83] width 70 height 155
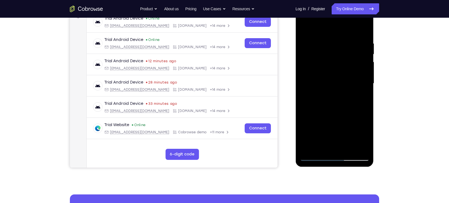
click at [360, 84] on div at bounding box center [334, 83] width 70 height 155
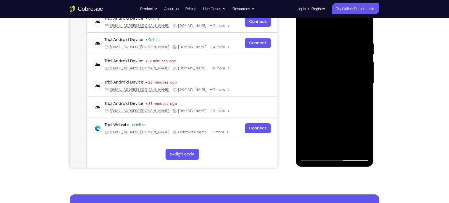
click at [360, 84] on div at bounding box center [334, 83] width 70 height 155
click at [358, 81] on div at bounding box center [334, 83] width 70 height 155
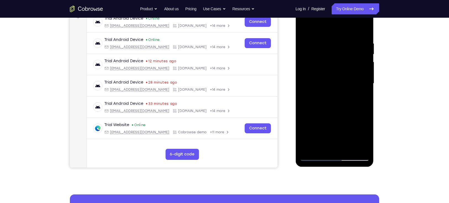
click at [358, 81] on div at bounding box center [334, 83] width 70 height 155
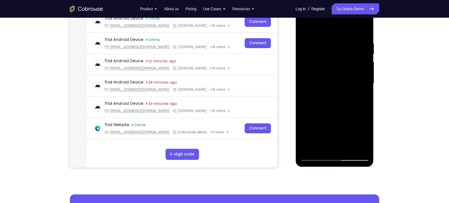
click at [358, 81] on div at bounding box center [334, 83] width 70 height 155
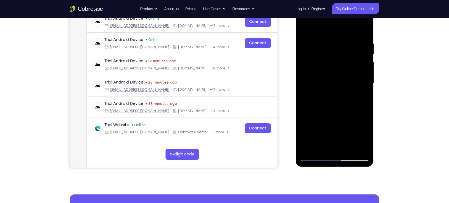
click at [358, 81] on div at bounding box center [334, 83] width 70 height 155
click at [317, 81] on div at bounding box center [334, 83] width 70 height 155
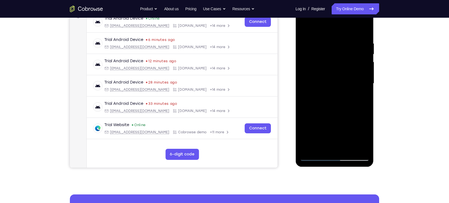
click at [317, 81] on div at bounding box center [334, 83] width 70 height 155
click at [362, 79] on div at bounding box center [334, 83] width 70 height 155
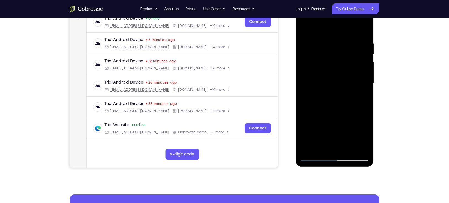
click at [362, 79] on div at bounding box center [334, 83] width 70 height 155
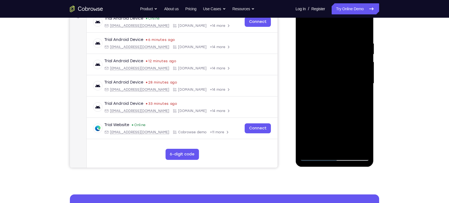
click at [362, 79] on div at bounding box center [334, 83] width 70 height 155
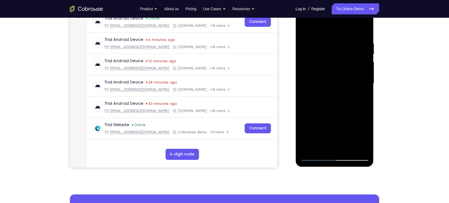
click at [362, 79] on div at bounding box center [334, 83] width 70 height 155
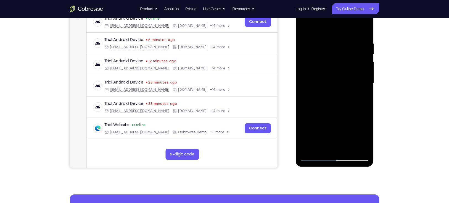
click at [362, 79] on div at bounding box center [334, 83] width 70 height 155
drag, startPoint x: 342, startPoint y: 115, endPoint x: 323, endPoint y: 43, distance: 75.0
click at [323, 43] on div at bounding box center [334, 83] width 70 height 155
drag, startPoint x: 335, startPoint y: 127, endPoint x: 324, endPoint y: 53, distance: 75.3
click at [324, 53] on div at bounding box center [334, 83] width 70 height 155
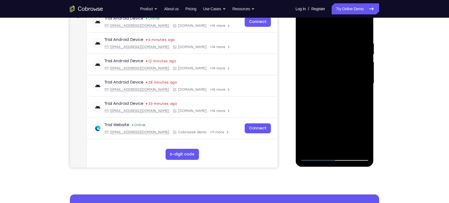
drag, startPoint x: 332, startPoint y: 123, endPoint x: 323, endPoint y: 30, distance: 94.0
click at [323, 30] on div at bounding box center [334, 83] width 70 height 155
drag, startPoint x: 327, startPoint y: 126, endPoint x: 304, endPoint y: -9, distance: 136.4
click at [304, 2] on html "Online web based iOS Simulators and Android Emulators. Run iPhone, iPad, Mobile…" at bounding box center [334, 85] width 79 height 166
drag, startPoint x: 329, startPoint y: 137, endPoint x: 315, endPoint y: 41, distance: 97.1
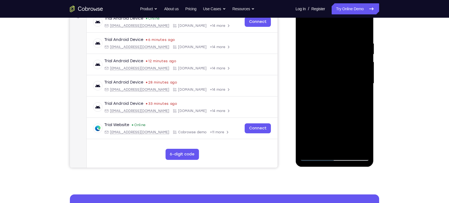
click at [315, 41] on div at bounding box center [334, 83] width 70 height 155
drag, startPoint x: 323, startPoint y: 105, endPoint x: 313, endPoint y: 13, distance: 92.4
click at [313, 13] on div at bounding box center [334, 83] width 70 height 155
drag, startPoint x: 333, startPoint y: 71, endPoint x: 330, endPoint y: 56, distance: 15.2
click at [330, 56] on div at bounding box center [334, 83] width 70 height 155
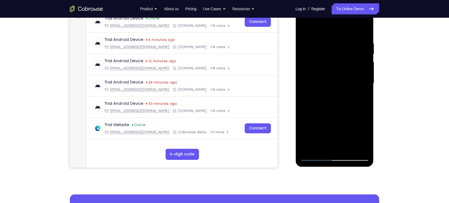
drag, startPoint x: 334, startPoint y: 107, endPoint x: 314, endPoint y: 34, distance: 75.6
click at [314, 34] on div at bounding box center [334, 83] width 70 height 155
drag, startPoint x: 336, startPoint y: 142, endPoint x: 319, endPoint y: 45, distance: 97.8
click at [319, 45] on div at bounding box center [334, 83] width 70 height 155
drag, startPoint x: 340, startPoint y: 140, endPoint x: 321, endPoint y: 51, distance: 91.3
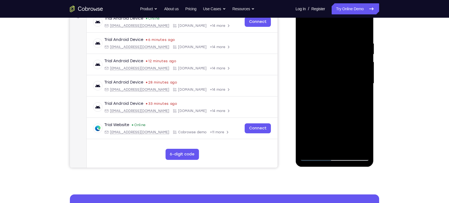
click at [321, 51] on div at bounding box center [334, 83] width 70 height 155
drag, startPoint x: 331, startPoint y: 128, endPoint x: 312, endPoint y: 25, distance: 104.5
click at [312, 25] on div at bounding box center [334, 83] width 70 height 155
drag, startPoint x: 332, startPoint y: 134, endPoint x: 317, endPoint y: 42, distance: 93.7
click at [317, 42] on div at bounding box center [334, 83] width 70 height 155
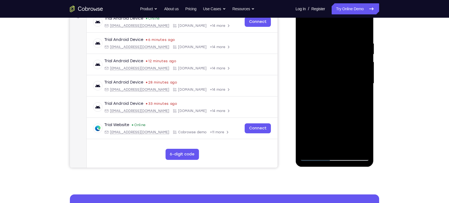
drag, startPoint x: 333, startPoint y: 119, endPoint x: 319, endPoint y: 43, distance: 77.4
click at [319, 43] on div at bounding box center [334, 83] width 70 height 155
drag, startPoint x: 332, startPoint y: 145, endPoint x: 315, endPoint y: 60, distance: 87.0
click at [315, 60] on div at bounding box center [334, 83] width 70 height 155
click at [334, 119] on div at bounding box center [334, 83] width 70 height 155
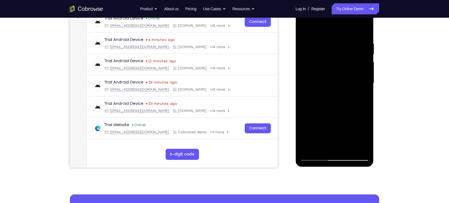
drag, startPoint x: 333, startPoint y: 82, endPoint x: 331, endPoint y: 70, distance: 12.1
click at [331, 70] on div at bounding box center [334, 83] width 70 height 155
click at [337, 75] on div at bounding box center [334, 83] width 70 height 155
click at [336, 81] on div at bounding box center [334, 83] width 70 height 155
click at [355, 79] on div at bounding box center [334, 83] width 70 height 155
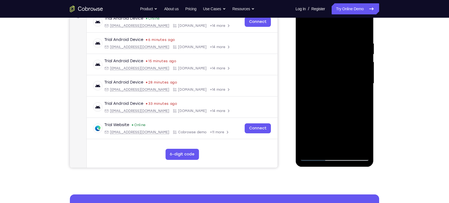
click at [355, 79] on div at bounding box center [334, 83] width 70 height 155
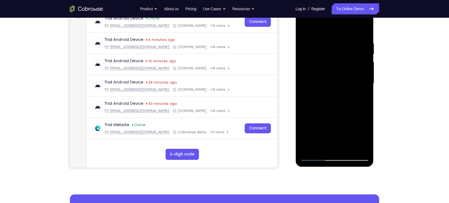
click at [355, 79] on div at bounding box center [334, 83] width 70 height 155
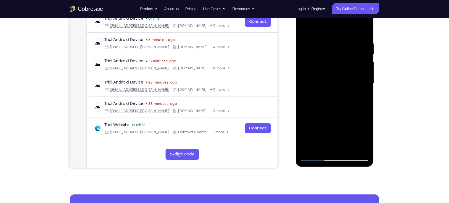
click at [355, 79] on div at bounding box center [334, 83] width 70 height 155
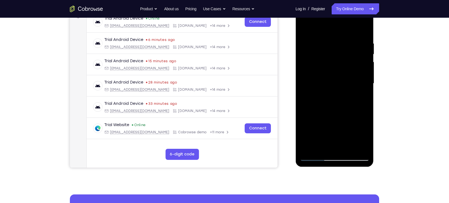
click at [355, 79] on div at bounding box center [334, 83] width 70 height 155
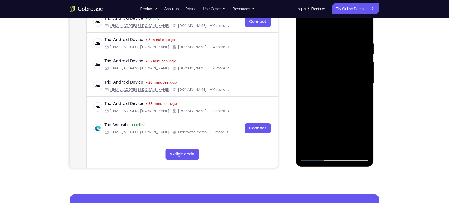
click at [355, 79] on div at bounding box center [334, 83] width 70 height 155
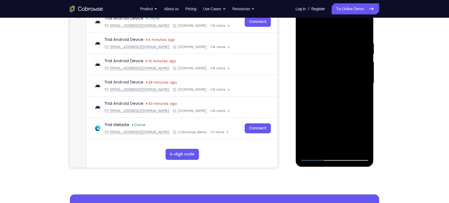
click at [355, 79] on div at bounding box center [334, 83] width 70 height 155
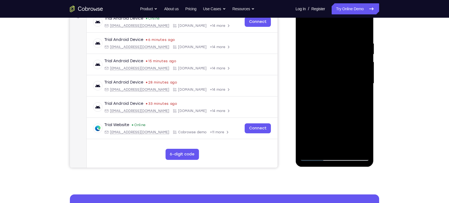
click at [355, 79] on div at bounding box center [334, 83] width 70 height 155
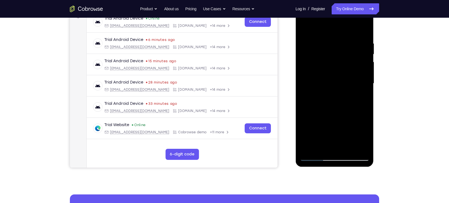
click at [355, 79] on div at bounding box center [334, 83] width 70 height 155
click at [315, 81] on div at bounding box center [334, 83] width 70 height 155
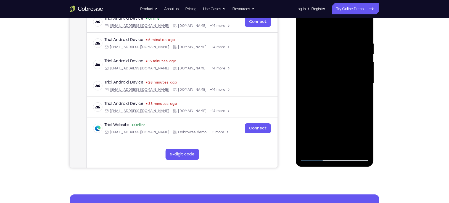
click at [315, 81] on div at bounding box center [334, 83] width 70 height 155
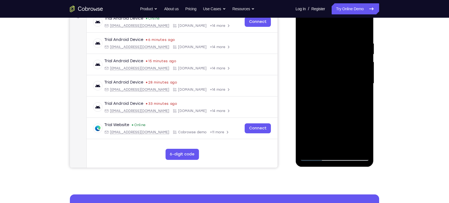
click at [315, 81] on div at bounding box center [334, 83] width 70 height 155
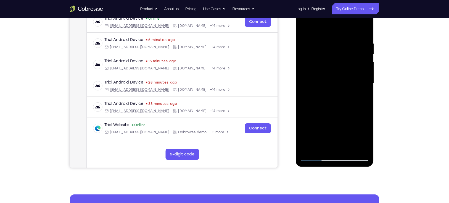
click at [315, 81] on div at bounding box center [334, 83] width 70 height 155
click at [355, 86] on div at bounding box center [334, 83] width 70 height 155
click at [307, 82] on div at bounding box center [334, 83] width 70 height 155
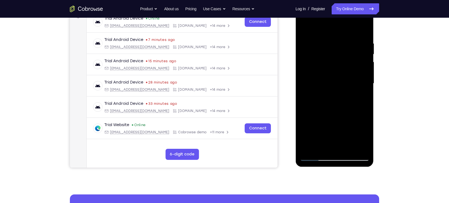
click at [355, 81] on div at bounding box center [334, 83] width 70 height 155
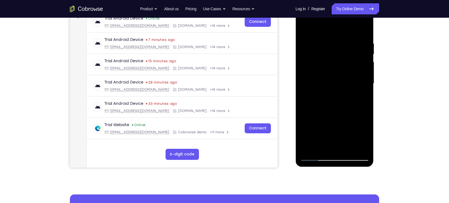
click at [355, 81] on div at bounding box center [334, 83] width 70 height 155
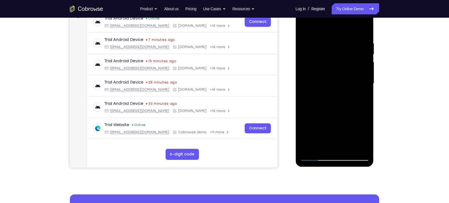
click at [355, 81] on div at bounding box center [334, 83] width 70 height 155
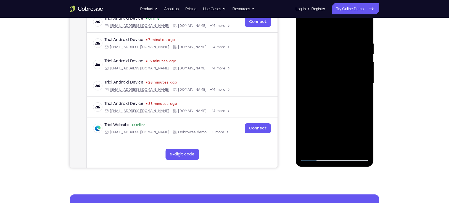
click at [355, 81] on div at bounding box center [334, 83] width 70 height 155
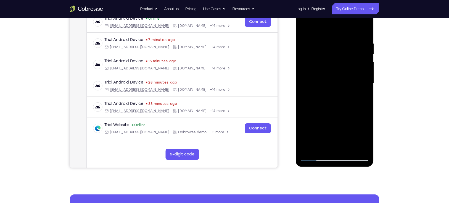
click at [355, 81] on div at bounding box center [334, 83] width 70 height 155
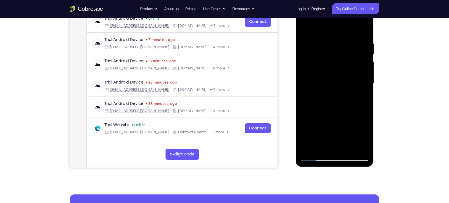
click at [355, 81] on div at bounding box center [334, 83] width 70 height 155
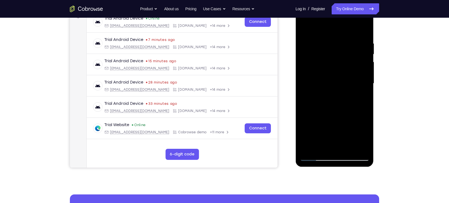
click at [355, 81] on div at bounding box center [334, 83] width 70 height 155
click at [353, 84] on div at bounding box center [334, 83] width 70 height 155
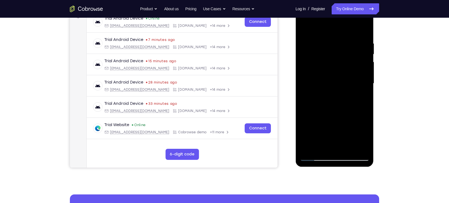
click at [353, 84] on div at bounding box center [334, 83] width 70 height 155
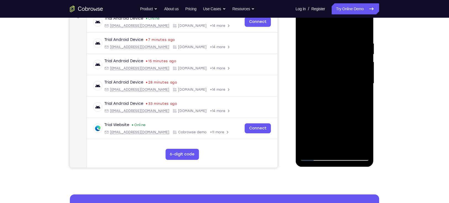
click at [353, 84] on div at bounding box center [334, 83] width 70 height 155
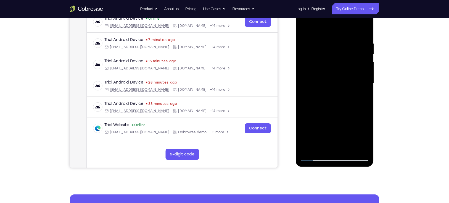
click at [353, 84] on div at bounding box center [334, 83] width 70 height 155
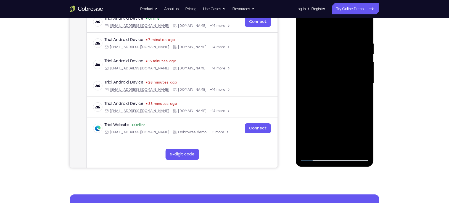
click at [353, 84] on div at bounding box center [334, 83] width 70 height 155
drag, startPoint x: 345, startPoint y: 113, endPoint x: 329, endPoint y: 63, distance: 51.9
click at [329, 63] on div at bounding box center [334, 83] width 70 height 155
drag, startPoint x: 336, startPoint y: 129, endPoint x: 322, endPoint y: 31, distance: 98.6
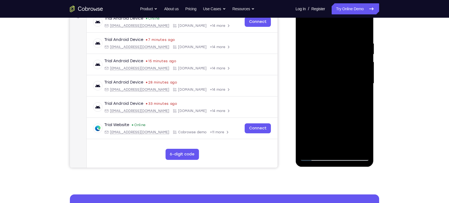
click at [322, 31] on div at bounding box center [334, 83] width 70 height 155
drag, startPoint x: 332, startPoint y: 132, endPoint x: 327, endPoint y: 89, distance: 43.2
click at [327, 89] on div at bounding box center [334, 83] width 70 height 155
drag, startPoint x: 326, startPoint y: 124, endPoint x: 315, endPoint y: 56, distance: 68.8
click at [315, 56] on div at bounding box center [334, 83] width 70 height 155
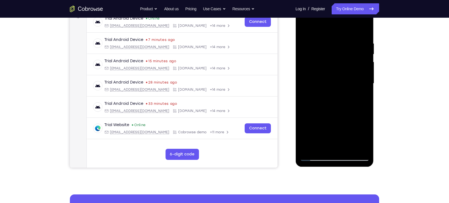
drag, startPoint x: 334, startPoint y: 131, endPoint x: 300, endPoint y: 15, distance: 120.7
click at [300, 15] on div at bounding box center [334, 83] width 70 height 155
drag, startPoint x: 323, startPoint y: 136, endPoint x: 316, endPoint y: 65, distance: 71.5
click at [316, 65] on div at bounding box center [334, 83] width 70 height 155
drag, startPoint x: 332, startPoint y: 121, endPoint x: 317, endPoint y: 25, distance: 98.0
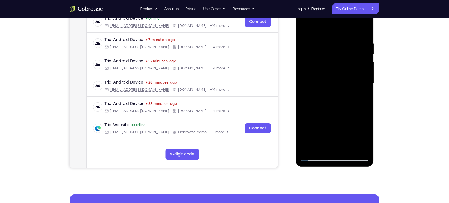
click at [317, 25] on div at bounding box center [334, 83] width 70 height 155
drag, startPoint x: 332, startPoint y: 143, endPoint x: 315, endPoint y: -6, distance: 149.1
click at [315, 2] on html "Online web based iOS Simulators and Android Emulators. Run iPhone, iPad, Mobile…" at bounding box center [334, 85] width 79 height 166
drag, startPoint x: 330, startPoint y: 41, endPoint x: 343, endPoint y: 124, distance: 83.4
click at [343, 124] on div at bounding box center [334, 83] width 70 height 155
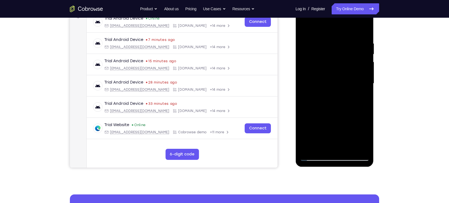
click at [334, 74] on div at bounding box center [334, 83] width 70 height 155
drag, startPoint x: 326, startPoint y: 141, endPoint x: 315, endPoint y: 66, distance: 75.8
click at [315, 66] on div at bounding box center [334, 83] width 70 height 155
click at [329, 74] on div at bounding box center [334, 83] width 70 height 155
click at [331, 77] on div at bounding box center [334, 83] width 70 height 155
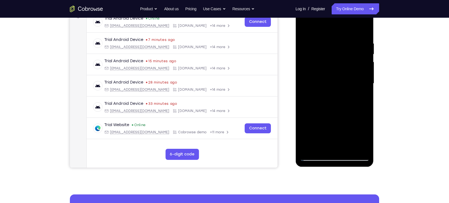
click at [360, 95] on div at bounding box center [334, 83] width 70 height 155
click at [358, 79] on div at bounding box center [334, 83] width 70 height 155
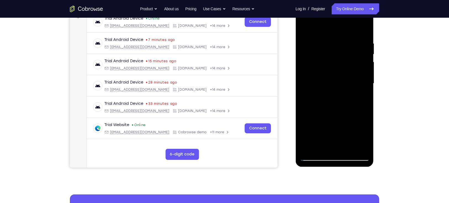
click at [358, 79] on div at bounding box center [334, 83] width 70 height 155
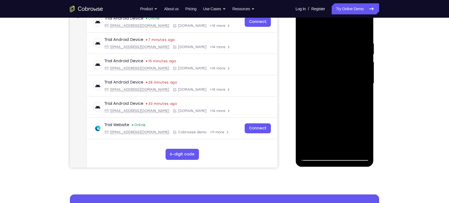
click at [358, 79] on div at bounding box center [334, 83] width 70 height 155
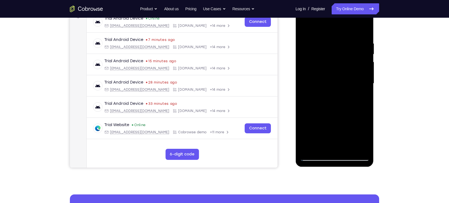
click at [358, 79] on div at bounding box center [334, 83] width 70 height 155
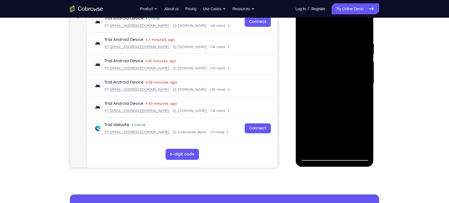
click at [358, 79] on div at bounding box center [334, 83] width 70 height 155
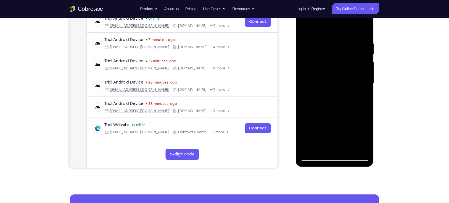
click at [358, 79] on div at bounding box center [334, 83] width 70 height 155
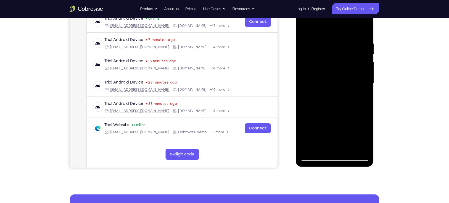
click at [358, 79] on div at bounding box center [334, 83] width 70 height 155
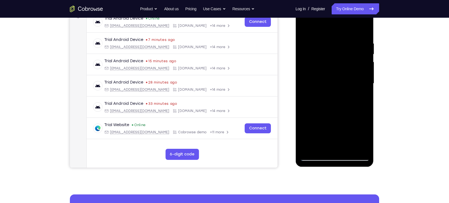
click at [358, 79] on div at bounding box center [334, 83] width 70 height 155
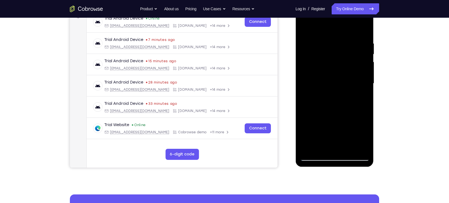
click at [358, 79] on div at bounding box center [334, 83] width 70 height 155
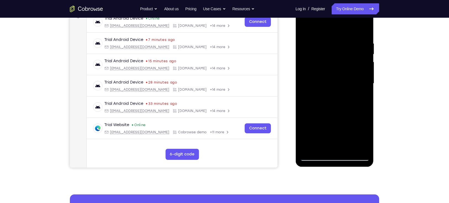
click at [358, 79] on div at bounding box center [334, 83] width 70 height 155
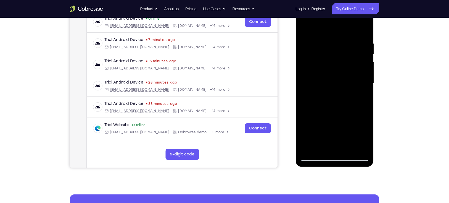
click at [358, 79] on div at bounding box center [334, 83] width 70 height 155
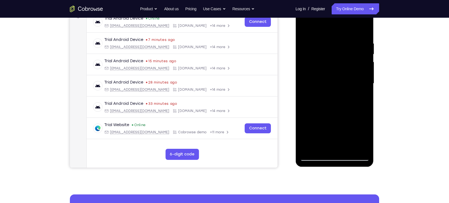
click at [358, 79] on div at bounding box center [334, 83] width 70 height 155
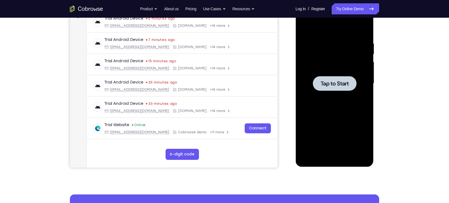
click at [337, 87] on div at bounding box center [334, 83] width 44 height 15
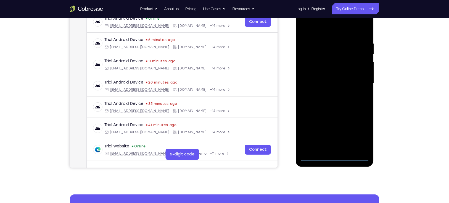
click at [338, 155] on div at bounding box center [334, 83] width 70 height 155
click at [357, 138] on div at bounding box center [334, 83] width 70 height 155
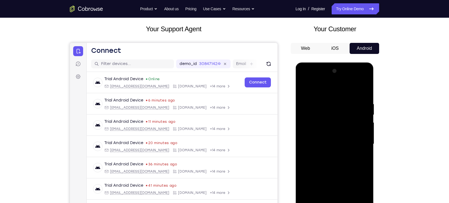
scroll to position [28, 0]
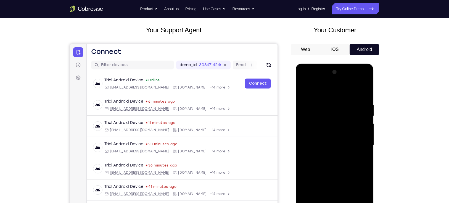
click at [304, 81] on div at bounding box center [334, 145] width 70 height 155
click at [340, 113] on div at bounding box center [334, 145] width 70 height 155
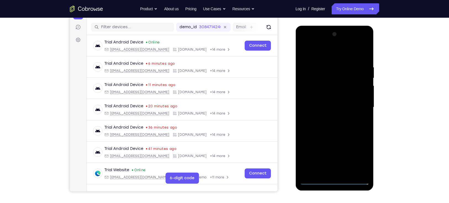
scroll to position [67, 0]
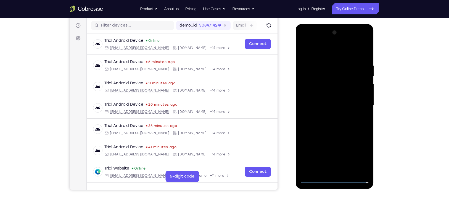
click at [322, 95] on div at bounding box center [334, 105] width 70 height 155
click at [336, 141] on div at bounding box center [334, 105] width 70 height 155
click at [360, 146] on div at bounding box center [334, 105] width 70 height 155
drag, startPoint x: 336, startPoint y: 134, endPoint x: 588, endPoint y: 41, distance: 269.0
click at [295, 24] on html "Online web based iOS Simulators and Android Emulators. Run iPhone, iPad, Mobile…" at bounding box center [334, 107] width 79 height 166
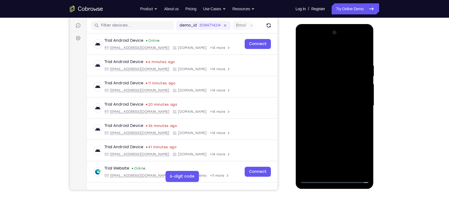
drag, startPoint x: 339, startPoint y: 105, endPoint x: 331, endPoint y: 70, distance: 36.2
click at [331, 70] on div at bounding box center [334, 105] width 70 height 155
click at [334, 80] on div at bounding box center [334, 105] width 70 height 155
click at [332, 103] on div at bounding box center [334, 105] width 70 height 155
click at [360, 119] on div at bounding box center [334, 105] width 70 height 155
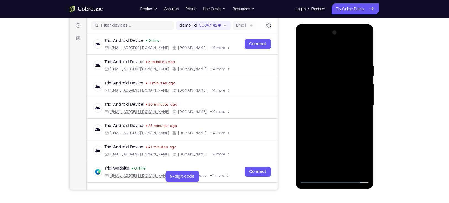
click at [358, 104] on div at bounding box center [334, 105] width 70 height 155
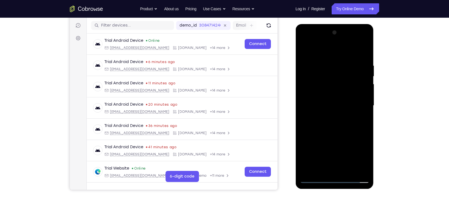
click at [358, 104] on div at bounding box center [334, 105] width 70 height 155
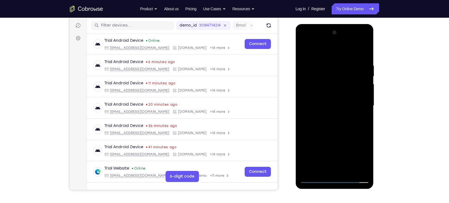
click at [358, 104] on div at bounding box center [334, 105] width 70 height 155
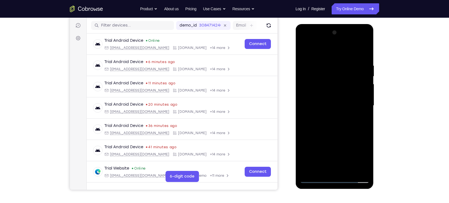
click at [358, 104] on div at bounding box center [334, 105] width 70 height 155
click at [353, 107] on div at bounding box center [334, 105] width 70 height 155
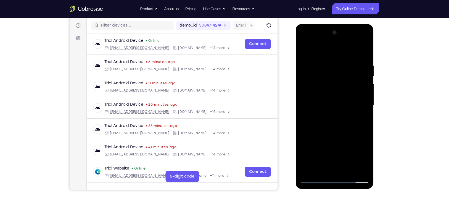
click at [353, 107] on div at bounding box center [334, 105] width 70 height 155
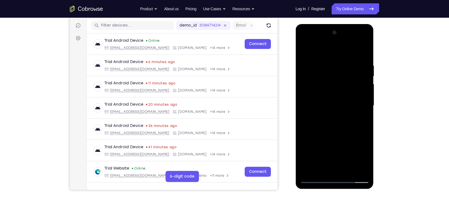
click at [353, 107] on div at bounding box center [334, 105] width 70 height 155
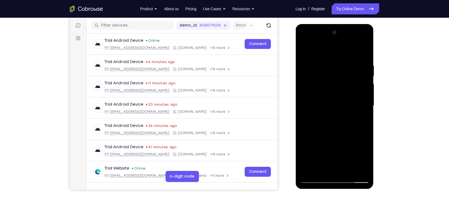
click at [353, 107] on div at bounding box center [334, 105] width 70 height 155
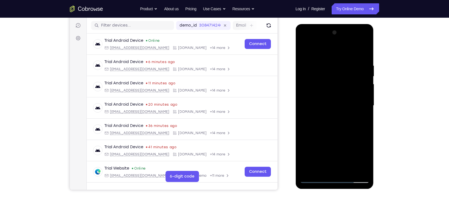
click at [314, 104] on div at bounding box center [334, 105] width 70 height 155
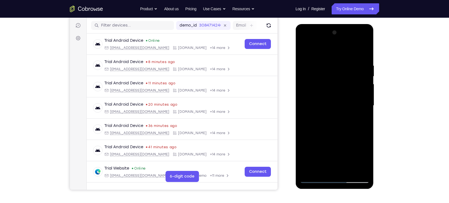
click at [352, 95] on div at bounding box center [334, 105] width 70 height 155
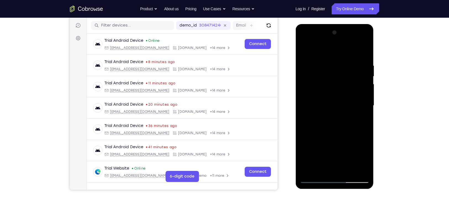
click at [352, 95] on div at bounding box center [334, 105] width 70 height 155
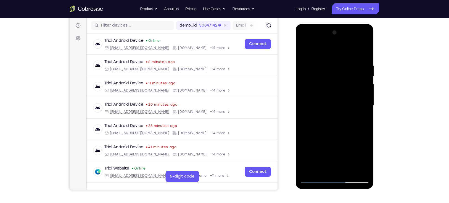
click at [352, 95] on div at bounding box center [334, 105] width 70 height 155
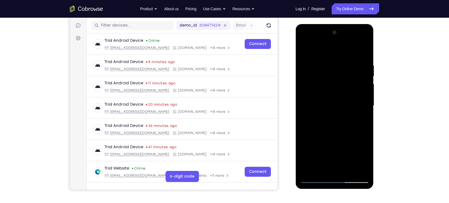
click at [352, 95] on div at bounding box center [334, 105] width 70 height 155
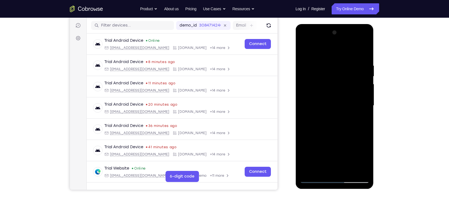
click at [352, 95] on div at bounding box center [334, 105] width 70 height 155
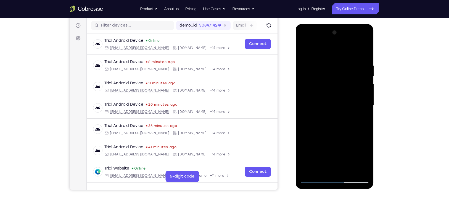
click at [352, 95] on div at bounding box center [334, 105] width 70 height 155
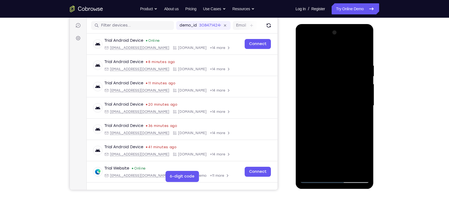
click at [352, 95] on div at bounding box center [334, 105] width 70 height 155
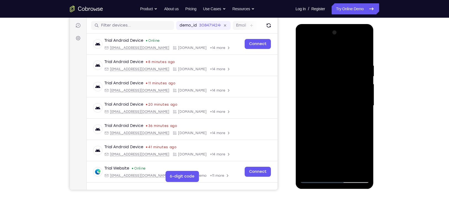
click at [352, 95] on div at bounding box center [334, 105] width 70 height 155
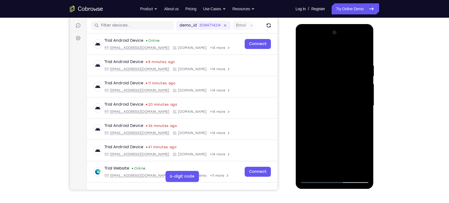
click at [352, 95] on div at bounding box center [334, 105] width 70 height 155
click at [358, 100] on div at bounding box center [334, 105] width 70 height 155
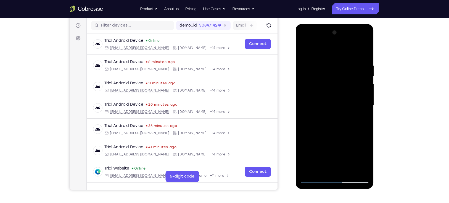
click at [358, 100] on div at bounding box center [334, 105] width 70 height 155
click at [353, 100] on div at bounding box center [334, 105] width 70 height 155
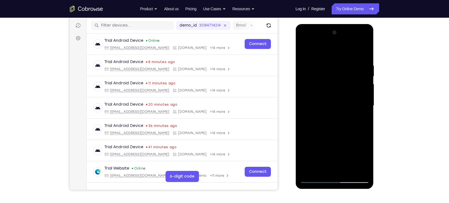
click at [353, 100] on div at bounding box center [334, 105] width 70 height 155
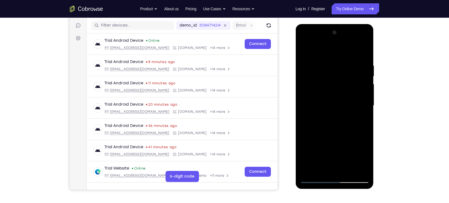
click at [353, 100] on div at bounding box center [334, 105] width 70 height 155
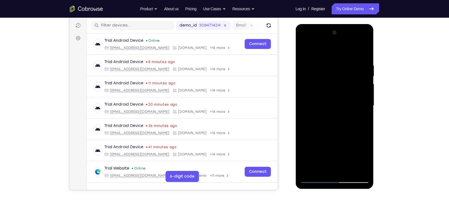
click at [353, 100] on div at bounding box center [334, 105] width 70 height 155
click at [355, 97] on div at bounding box center [334, 105] width 70 height 155
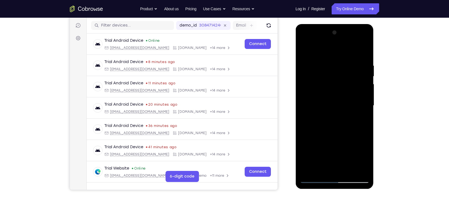
click at [355, 97] on div at bounding box center [334, 105] width 70 height 155
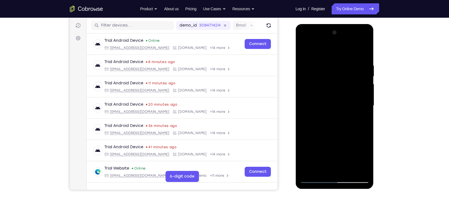
click at [355, 97] on div at bounding box center [334, 105] width 70 height 155
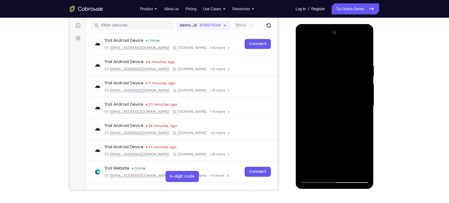
click at [355, 97] on div at bounding box center [334, 105] width 70 height 155
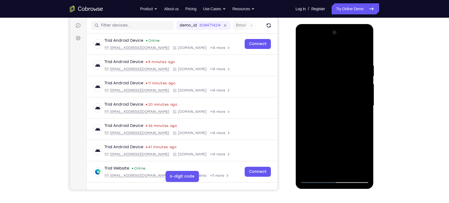
click at [355, 97] on div at bounding box center [334, 105] width 70 height 155
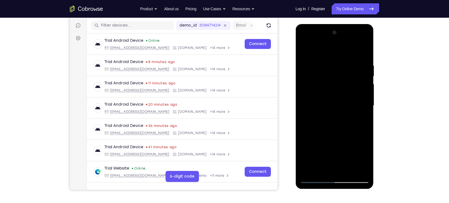
click at [355, 97] on div at bounding box center [334, 105] width 70 height 155
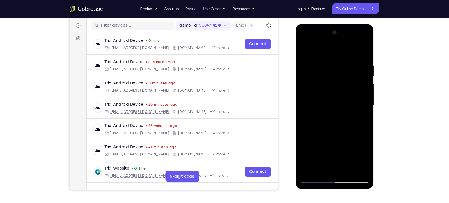
click at [355, 97] on div at bounding box center [334, 105] width 70 height 155
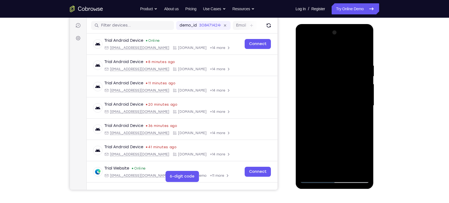
click at [355, 97] on div at bounding box center [334, 105] width 70 height 155
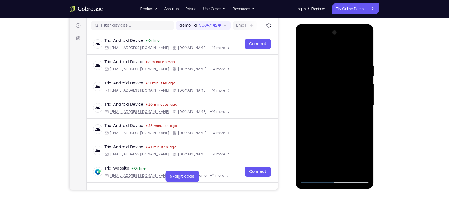
click
drag, startPoint x: 342, startPoint y: 137, endPoint x: 331, endPoint y: 83, distance: 55.2
drag, startPoint x: 337, startPoint y: 135, endPoint x: 327, endPoint y: 77, distance: 59.0
drag, startPoint x: 336, startPoint y: 135, endPoint x: 326, endPoint y: 66, distance: 68.8
drag, startPoint x: 334, startPoint y: 129, endPoint x: 325, endPoint y: 52, distance: 77.5
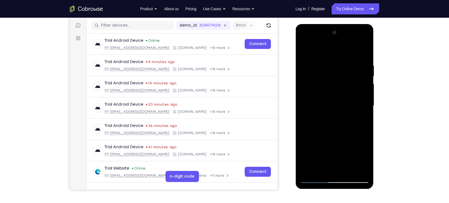
drag, startPoint x: 335, startPoint y: 125, endPoint x: 333, endPoint y: 89, distance: 35.9
drag, startPoint x: 330, startPoint y: 150, endPoint x: 323, endPoint y: 71, distance: 79.5
drag, startPoint x: 337, startPoint y: 134, endPoint x: 321, endPoint y: 60, distance: 75.7
drag, startPoint x: 332, startPoint y: 156, endPoint x: 322, endPoint y: 61, distance: 95.5
drag, startPoint x: 337, startPoint y: 142, endPoint x: 329, endPoint y: 91, distance: 51.7
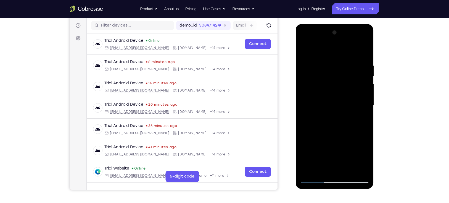
drag, startPoint x: 336, startPoint y: 137, endPoint x: 320, endPoint y: 62, distance: 76.6
drag, startPoint x: 333, startPoint y: 161, endPoint x: 329, endPoint y: 84, distance: 77.1
drag, startPoint x: 337, startPoint y: 102, endPoint x: 336, endPoint y: 85, distance: 16.7
drag, startPoint x: 336, startPoint y: 149, endPoint x: 332, endPoint y: 74, distance: 74.9
drag, startPoint x: 340, startPoint y: 142, endPoint x: 331, endPoint y: 89, distance: 54.0
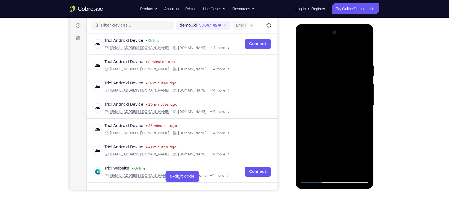
drag, startPoint x: 329, startPoint y: 150, endPoint x: 319, endPoint y: 76, distance: 74.7
drag, startPoint x: 339, startPoint y: 172, endPoint x: 328, endPoint y: 95, distance: 77.5
drag, startPoint x: 340, startPoint y: 109, endPoint x: 337, endPoint y: 91, distance: 18.2
drag, startPoint x: 326, startPoint y: 149, endPoint x: 322, endPoint y: 35, distance: 113.5
drag, startPoint x: 340, startPoint y: 119, endPoint x: 339, endPoint y: 99, distance: 20.2
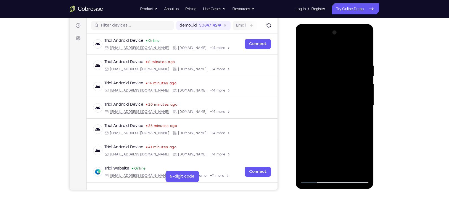
drag, startPoint x: 337, startPoint y: 149, endPoint x: 334, endPoint y: 129, distance: 20.1
drag, startPoint x: 336, startPoint y: 126, endPoint x: 302, endPoint y: 61, distance: 73.3
drag, startPoint x: 333, startPoint y: 115, endPoint x: 334, endPoint y: 68, distance: 46.6
drag, startPoint x: 336, startPoint y: 71, endPoint x: 336, endPoint y: 87, distance: 16.6
drag, startPoint x: 336, startPoint y: 138, endPoint x: 319, endPoint y: 49, distance: 90.5
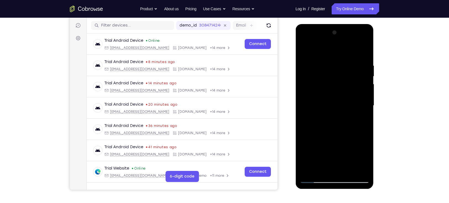
drag, startPoint x: 333, startPoint y: 159, endPoint x: 324, endPoint y: 69, distance: 90.2
drag, startPoint x: 329, startPoint y: 133, endPoint x: 324, endPoint y: 97, distance: 36.5
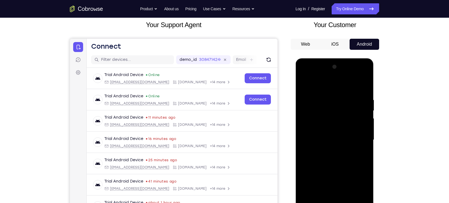
scroll to position [70, 0]
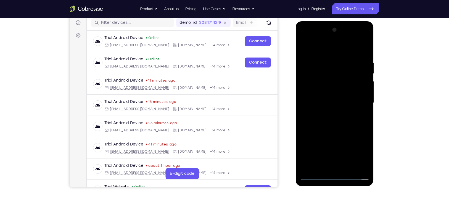
drag, startPoint x: 332, startPoint y: 128, endPoint x: 312, endPoint y: 16, distance: 113.8
drag, startPoint x: 332, startPoint y: 76, endPoint x: 336, endPoint y: 117, distance: 41.7
drag, startPoint x: 327, startPoint y: 61, endPoint x: 318, endPoint y: 61, distance: 9.7
drag, startPoint x: 333, startPoint y: 148, endPoint x: 331, endPoint y: 54, distance: 94.1
drag, startPoint x: 337, startPoint y: 159, endPoint x: 326, endPoint y: 62, distance: 97.8
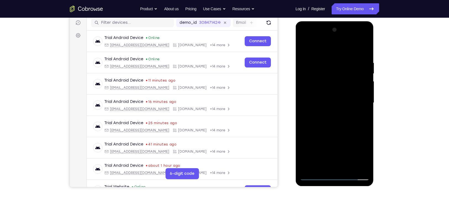
drag, startPoint x: 331, startPoint y: 138, endPoint x: 321, endPoint y: 43, distance: 95.4
drag, startPoint x: 332, startPoint y: 145, endPoint x: 318, endPoint y: 57, distance: 88.6
drag, startPoint x: 330, startPoint y: 155, endPoint x: 311, endPoint y: 48, distance: 108.5
drag, startPoint x: 337, startPoint y: 151, endPoint x: 328, endPoint y: 118, distance: 33.7
drag, startPoint x: 336, startPoint y: 144, endPoint x: 314, endPoint y: 48, distance: 98.2
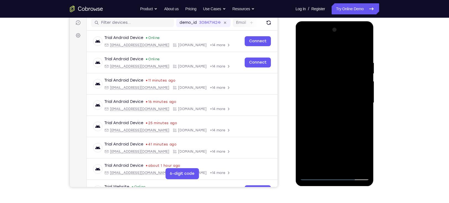
drag, startPoint x: 341, startPoint y: 160, endPoint x: 324, endPoint y: 62, distance: 99.7
drag, startPoint x: 332, startPoint y: 124, endPoint x: 311, endPoint y: 42, distance: 84.0
drag, startPoint x: 335, startPoint y: 152, endPoint x: 310, endPoint y: 23, distance: 131.0
drag, startPoint x: 328, startPoint y: 79, endPoint x: 337, endPoint y: 118, distance: 40.2
drag, startPoint x: 331, startPoint y: 68, endPoint x: 333, endPoint y: 89, distance: 20.8
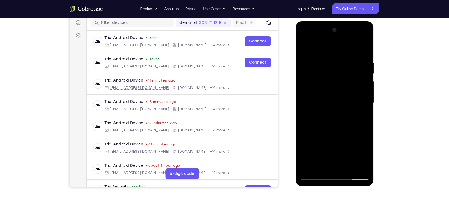
drag, startPoint x: 345, startPoint y: 80, endPoint x: 347, endPoint y: 101, distance: 20.5
drag, startPoint x: 338, startPoint y: 153, endPoint x: 312, endPoint y: 46, distance: 110.3
drag, startPoint x: 330, startPoint y: 161, endPoint x: 320, endPoint y: 79, distance: 82.9
drag, startPoint x: 328, startPoint y: 141, endPoint x: 319, endPoint y: 79, distance: 62.2
drag, startPoint x: 326, startPoint y: 144, endPoint x: 313, endPoint y: 65, distance: 80.6
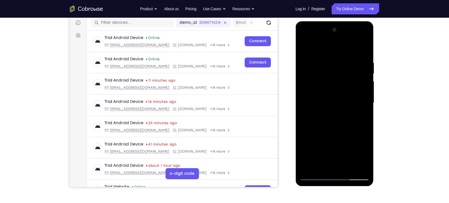
drag, startPoint x: 330, startPoint y: 159, endPoint x: 317, endPoint y: 59, distance: 100.8
drag, startPoint x: 332, startPoint y: 135, endPoint x: 317, endPoint y: 47, distance: 89.8
drag, startPoint x: 334, startPoint y: 156, endPoint x: 318, endPoint y: 69, distance: 88.3
drag, startPoint x: 328, startPoint y: 150, endPoint x: 314, endPoint y: 59, distance: 92.2
drag, startPoint x: 328, startPoint y: 157, endPoint x: 316, endPoint y: 46, distance: 111.0
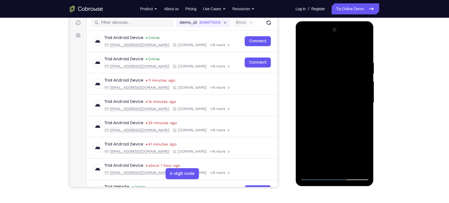
drag, startPoint x: 327, startPoint y: 158, endPoint x: 310, endPoint y: 38, distance: 121.8
drag, startPoint x: 339, startPoint y: 165, endPoint x: 320, endPoint y: 77, distance: 89.8
drag, startPoint x: 332, startPoint y: 172, endPoint x: 312, endPoint y: 103, distance: 72.3
drag, startPoint x: 334, startPoint y: 124, endPoint x: 329, endPoint y: 90, distance: 35.1
drag, startPoint x: 331, startPoint y: 150, endPoint x: 313, endPoint y: 58, distance: 92.8
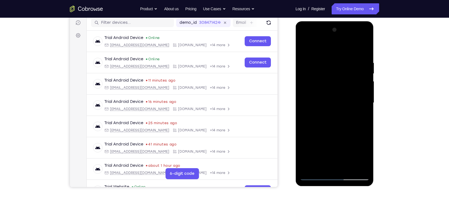
drag, startPoint x: 325, startPoint y: 155, endPoint x: 308, endPoint y: 36, distance: 120.7
drag, startPoint x: 334, startPoint y: 147, endPoint x: 316, endPoint y: 49, distance: 99.0
drag, startPoint x: 324, startPoint y: 154, endPoint x: 308, endPoint y: 45, distance: 110.1
drag, startPoint x: 326, startPoint y: 160, endPoint x: 311, endPoint y: 42, distance: 118.8
drag, startPoint x: 320, startPoint y: 140, endPoint x: 313, endPoint y: 36, distance: 103.4
